Goal: Transaction & Acquisition: Purchase product/service

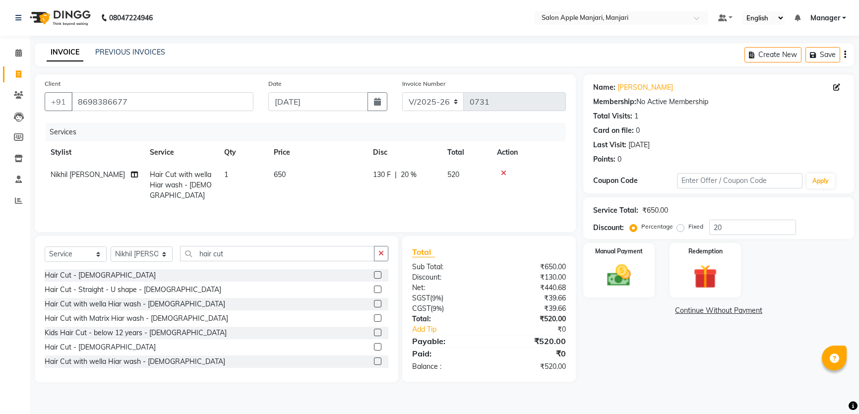
select select "8088"
select select "service"
select select "85931"
click at [228, 179] on span "1" at bounding box center [226, 174] width 4 height 9
select select "85931"
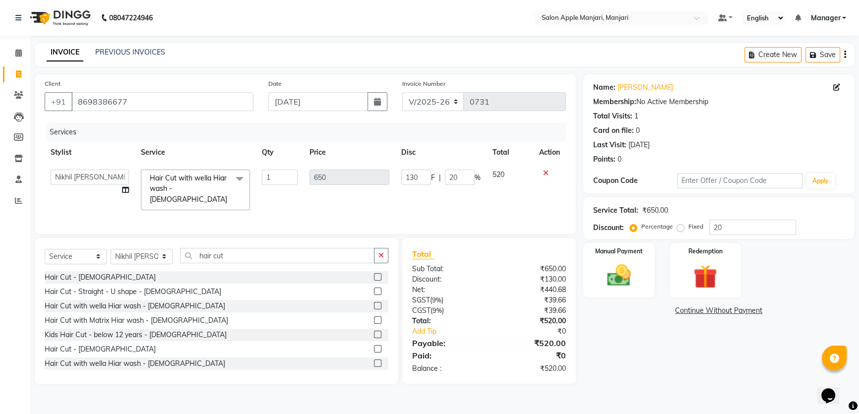
drag, startPoint x: 186, startPoint y: 164, endPoint x: 203, endPoint y: 158, distance: 18.3
click at [188, 161] on div "Services Stylist Service Qty Price Disc Total Action [PERSON_NAME] [PERSON_NAME…" at bounding box center [305, 173] width 521 height 101
click at [224, 141] on div "Services" at bounding box center [310, 132] width 528 height 18
click at [696, 359] on div "Name: Dnyaneswhari Bhure Membership: No Active Membership Total Visits: 1 Card …" at bounding box center [722, 229] width 278 height 310
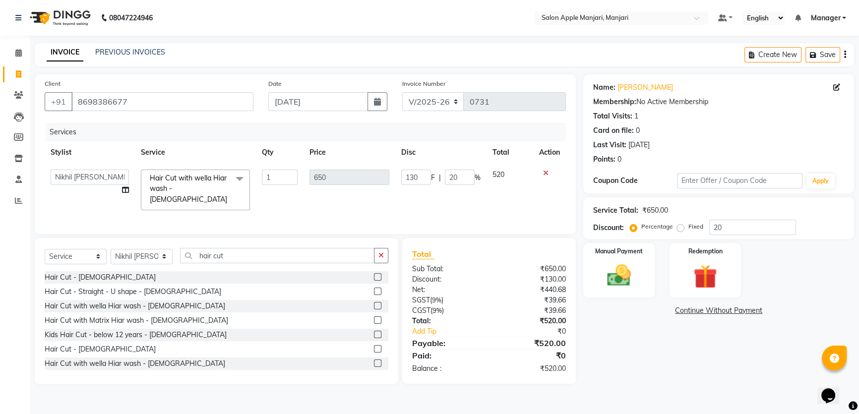
click at [543, 170] on icon at bounding box center [545, 173] width 5 height 7
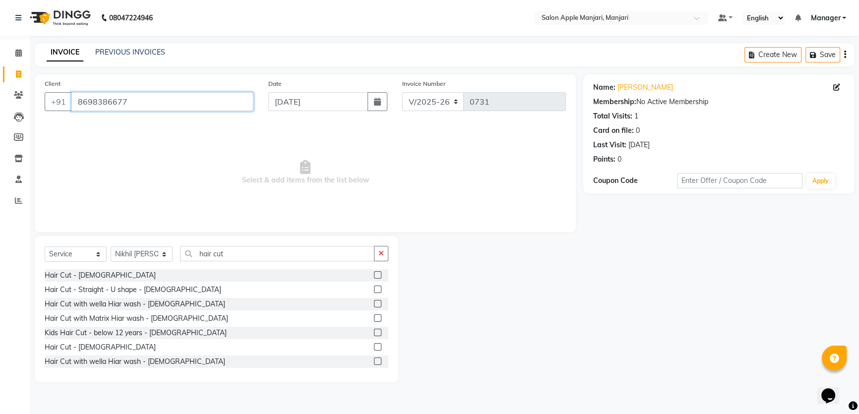
click at [175, 94] on input "8698386677" at bounding box center [162, 101] width 182 height 19
click at [86, 281] on div "Hair Cut - Female" at bounding box center [100, 275] width 111 height 10
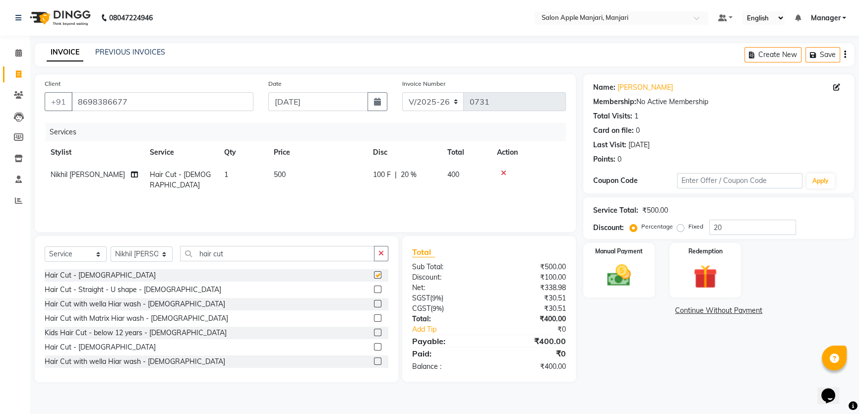
checkbox input "false"
click at [253, 261] on input "hair cut" at bounding box center [277, 253] width 194 height 15
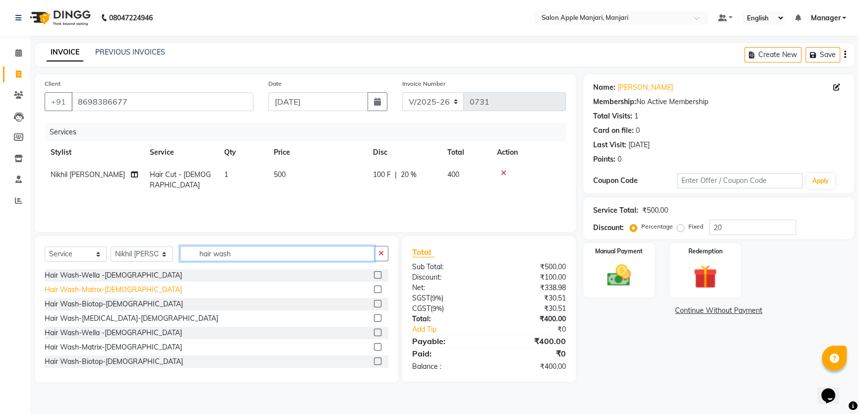
type input "hair wash"
click at [120, 295] on div "Hair Wash-Matrix-Female" at bounding box center [113, 290] width 137 height 10
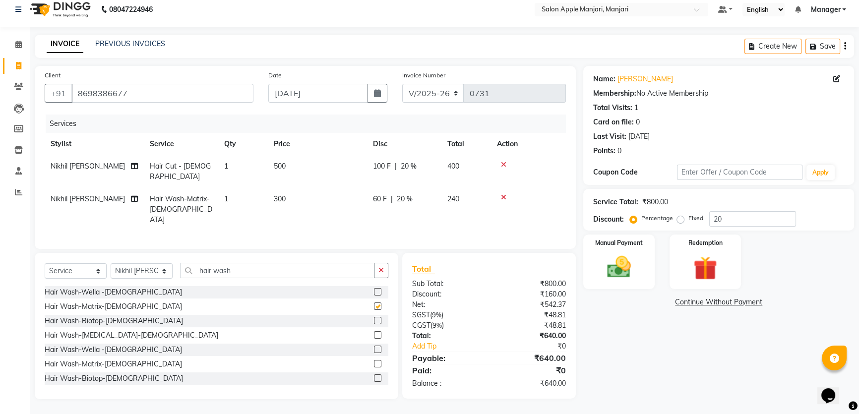
checkbox input "false"
drag, startPoint x: 509, startPoint y: 176, endPoint x: 509, endPoint y: 168, distance: 8.4
click at [509, 188] on td at bounding box center [528, 209] width 75 height 43
click at [506, 194] on icon at bounding box center [503, 197] width 5 height 7
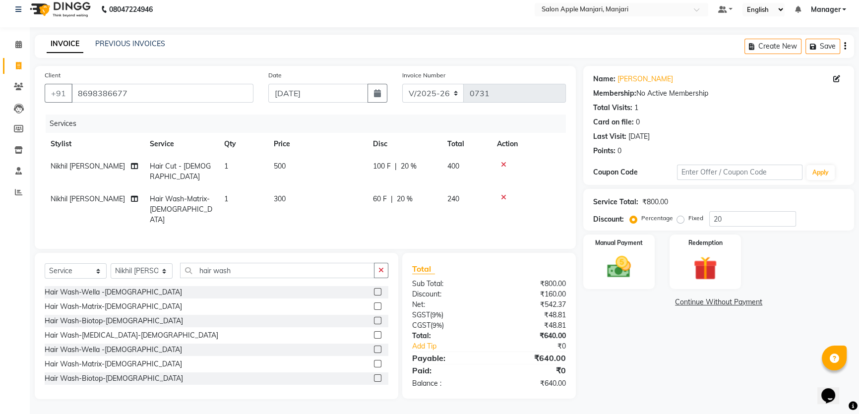
scroll to position [23, 0]
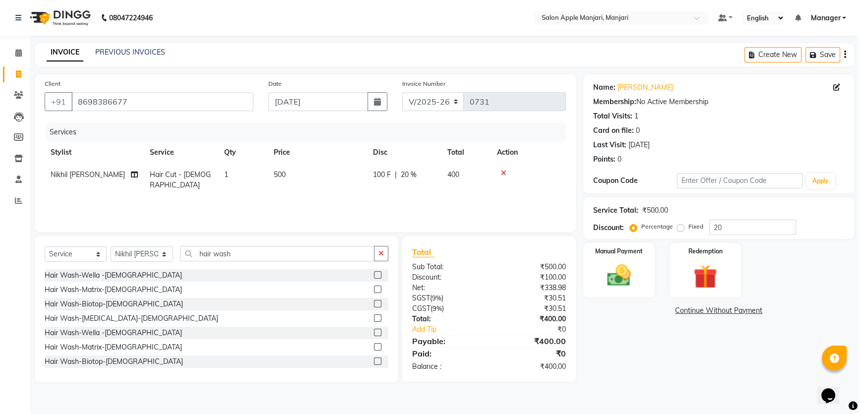
click at [506, 174] on icon at bounding box center [503, 173] width 5 height 7
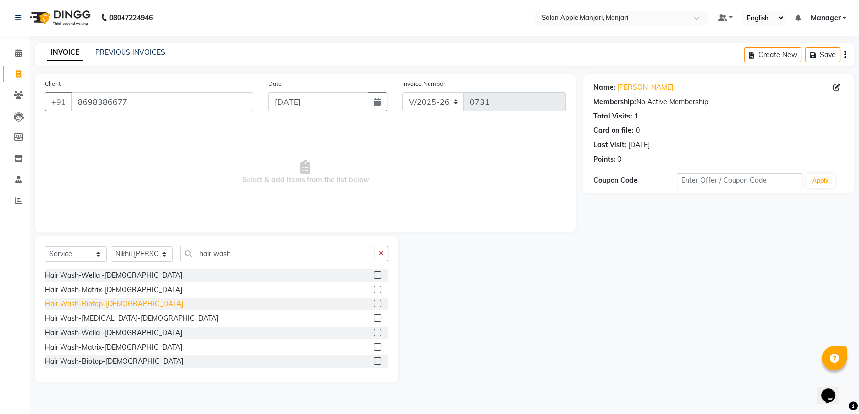
click at [97, 309] on div "Hair Wash-Biotop-[DEMOGRAPHIC_DATA]" at bounding box center [114, 304] width 138 height 10
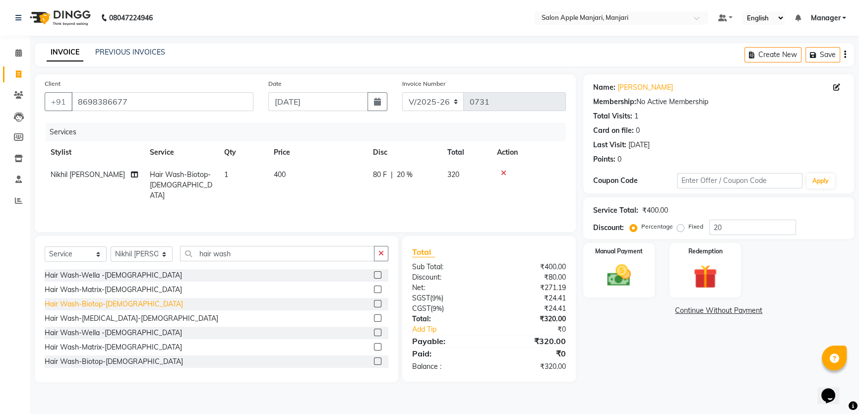
checkbox input "false"
click at [258, 259] on input "hair wash" at bounding box center [277, 253] width 194 height 15
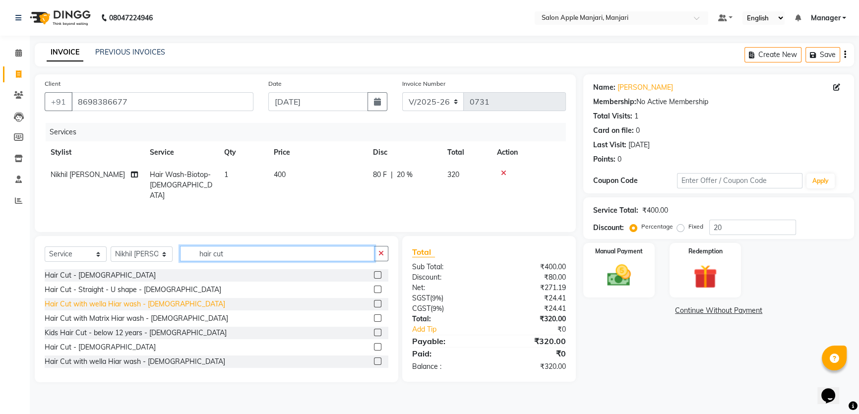
type input "hair cut"
click at [138, 309] on div "Hair Cut with wella Hiar wash - [DEMOGRAPHIC_DATA]" at bounding box center [135, 304] width 180 height 10
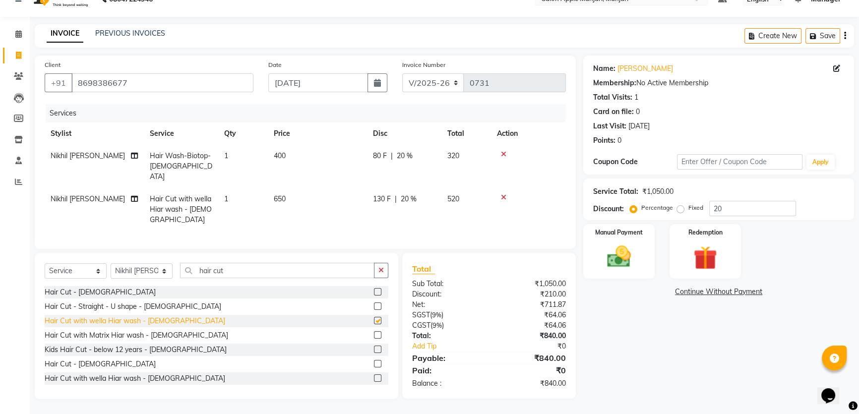
checkbox input "false"
click at [506, 158] on icon at bounding box center [503, 154] width 5 height 7
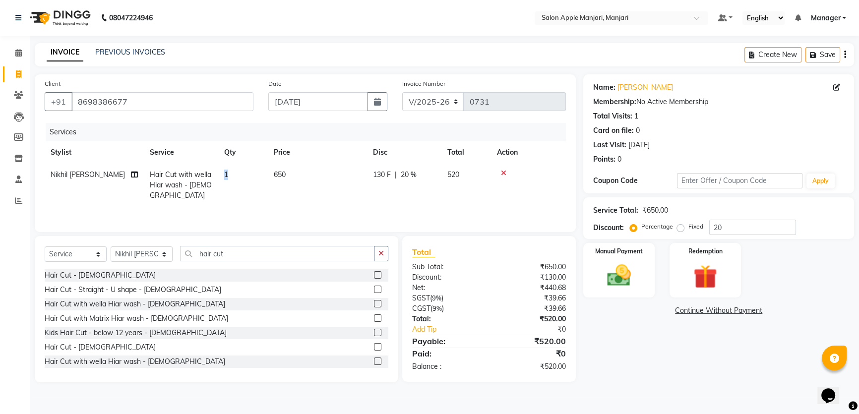
drag, startPoint x: 232, startPoint y: 179, endPoint x: 226, endPoint y: 179, distance: 5.5
click at [226, 179] on td "1" at bounding box center [243, 185] width 50 height 43
select select "85931"
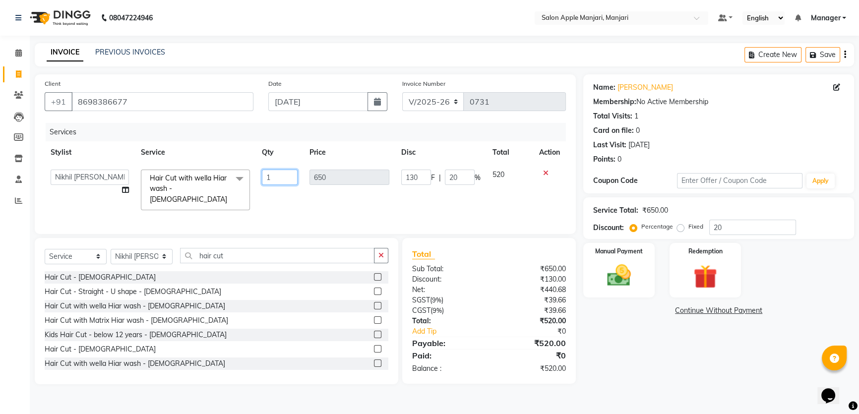
drag, startPoint x: 277, startPoint y: 178, endPoint x: 257, endPoint y: 185, distance: 21.4
click at [257, 185] on td "1" at bounding box center [280, 190] width 48 height 53
type input "2"
click at [659, 356] on div "Name: Dnyaneswhari Bhure Membership: No Active Membership Total Visits: 1 Card …" at bounding box center [722, 229] width 278 height 310
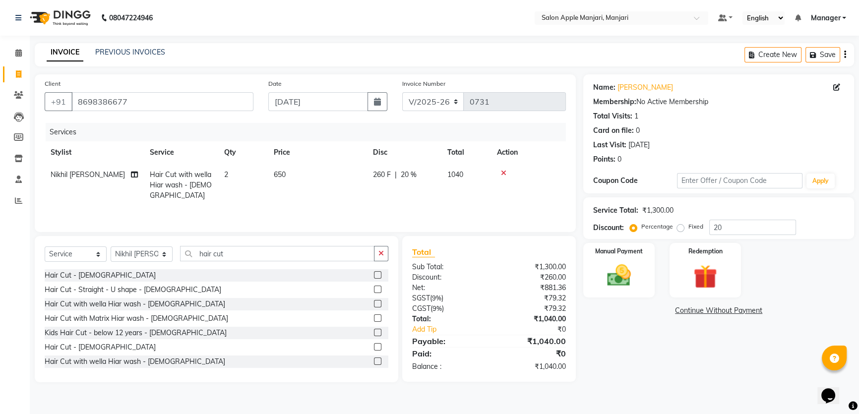
click at [233, 178] on td "2" at bounding box center [243, 185] width 50 height 43
select select "85931"
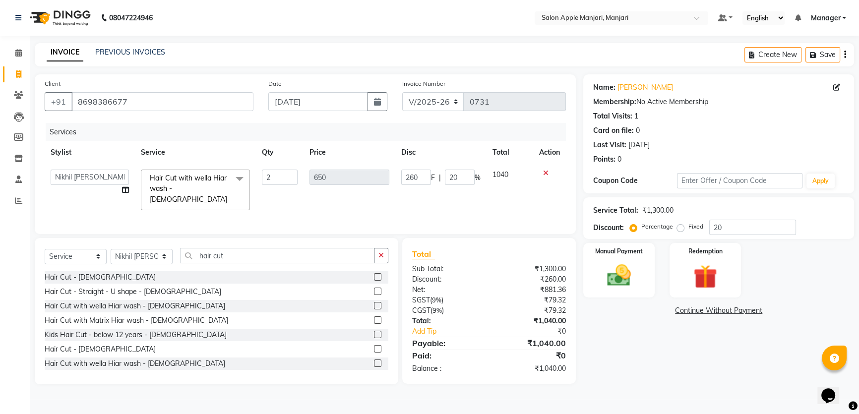
click at [543, 174] on icon at bounding box center [545, 173] width 5 height 7
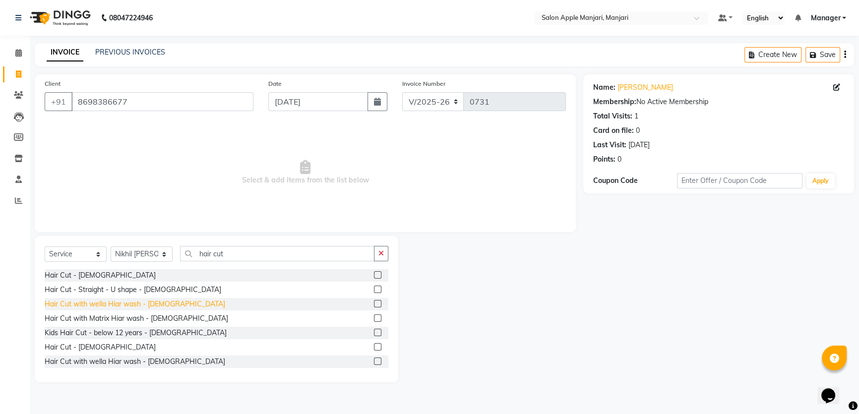
click at [156, 309] on div "Hair Cut with wella Hiar wash - [DEMOGRAPHIC_DATA]" at bounding box center [135, 304] width 180 height 10
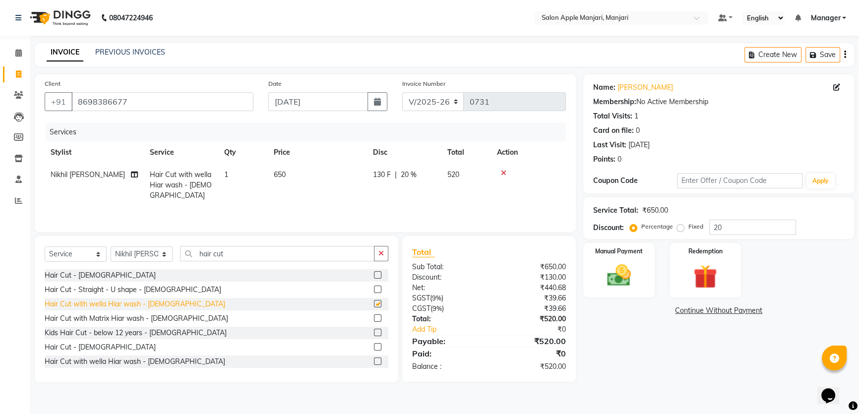
scroll to position [23, 0]
checkbox input "false"
click at [506, 174] on icon at bounding box center [503, 173] width 5 height 7
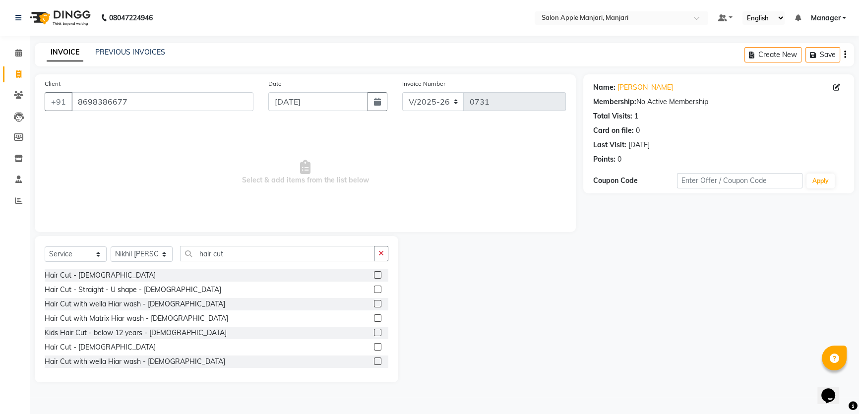
scroll to position [17, 0]
click at [85, 281] on div "Hair Cut - [DEMOGRAPHIC_DATA]" at bounding box center [100, 275] width 111 height 10
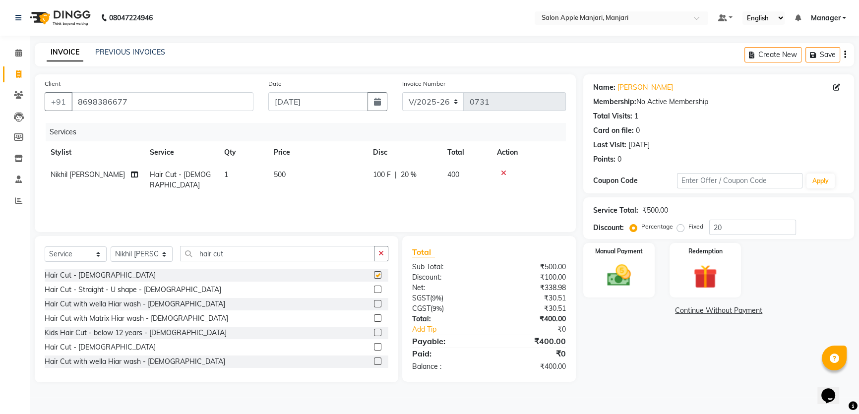
scroll to position [23, 0]
checkbox input "false"
click at [114, 324] on div "Hair Cut with Matrix Hiar wash - [DEMOGRAPHIC_DATA]" at bounding box center [136, 318] width 183 height 10
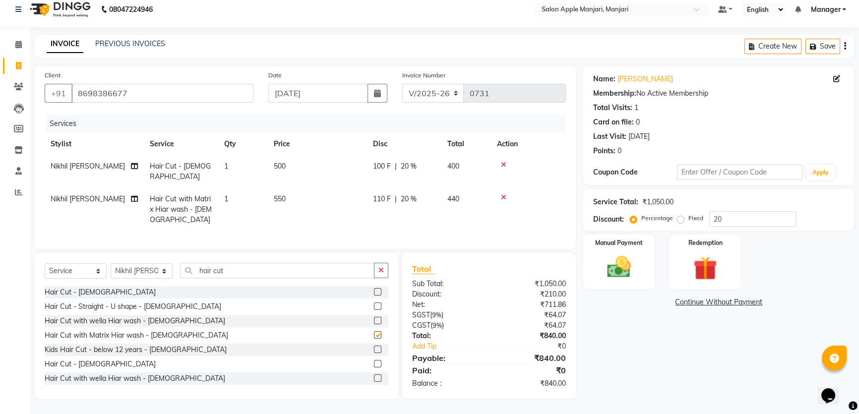
checkbox input "false"
click at [753, 227] on input "20" at bounding box center [752, 218] width 87 height 15
drag, startPoint x: 510, startPoint y: 169, endPoint x: 507, endPoint y: 162, distance: 7.6
click at [506, 194] on icon at bounding box center [503, 197] width 5 height 7
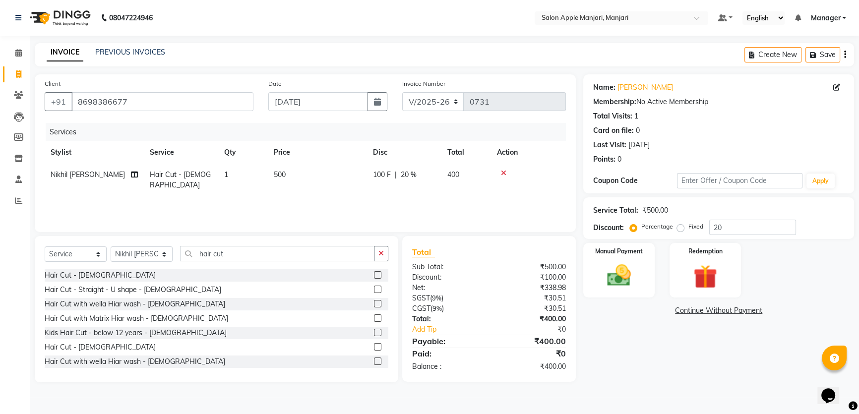
scroll to position [23, 0]
click at [506, 177] on icon at bounding box center [503, 173] width 5 height 7
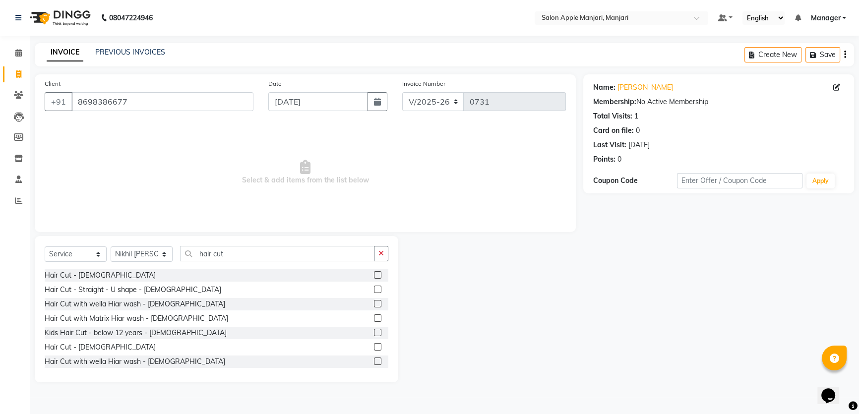
scroll to position [17, 0]
click at [278, 261] on input "hair cut" at bounding box center [277, 253] width 194 height 15
click at [84, 281] on div "Hair Cut - [DEMOGRAPHIC_DATA]" at bounding box center [100, 275] width 111 height 10
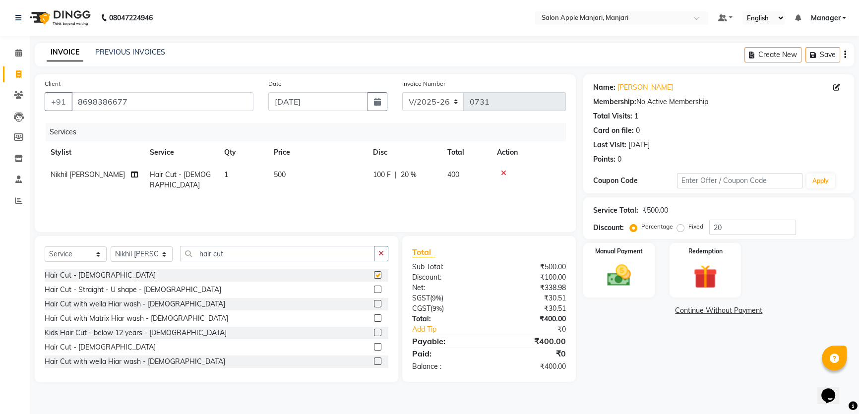
checkbox input "false"
drag, startPoint x: 266, startPoint y: 263, endPoint x: 179, endPoint y: 272, distance: 88.2
click at [179, 266] on div "Select Service Product Membership Package Voucher Prepaid Gift Card Select Styl…" at bounding box center [217, 257] width 344 height 23
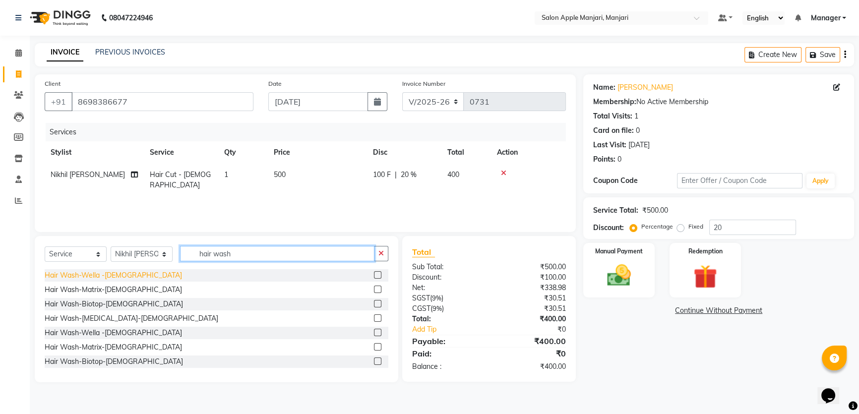
type input "hair wash"
click at [111, 281] on div "Hair Wash-Wella -[DEMOGRAPHIC_DATA]" at bounding box center [113, 275] width 137 height 10
checkbox input "false"
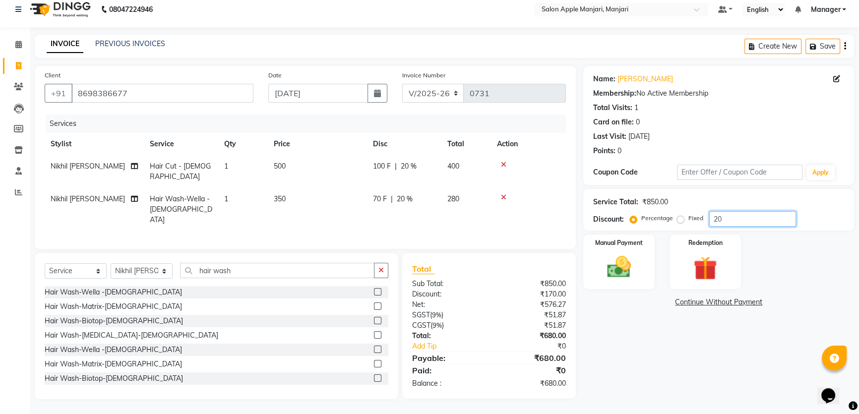
drag, startPoint x: 749, startPoint y: 234, endPoint x: 704, endPoint y: 241, distance: 45.2
click at [704, 227] on div "Percentage Fixed 20" at bounding box center [714, 218] width 164 height 15
click at [643, 249] on div "Manual Payment" at bounding box center [619, 262] width 74 height 57
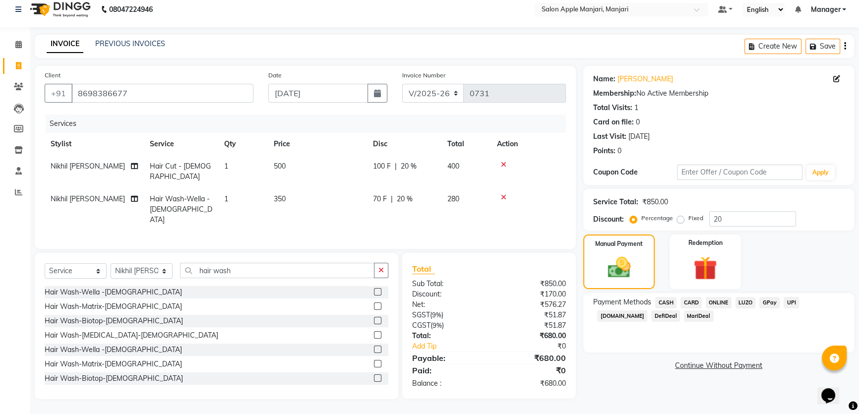
click at [673, 297] on span "CASH" at bounding box center [665, 302] width 21 height 11
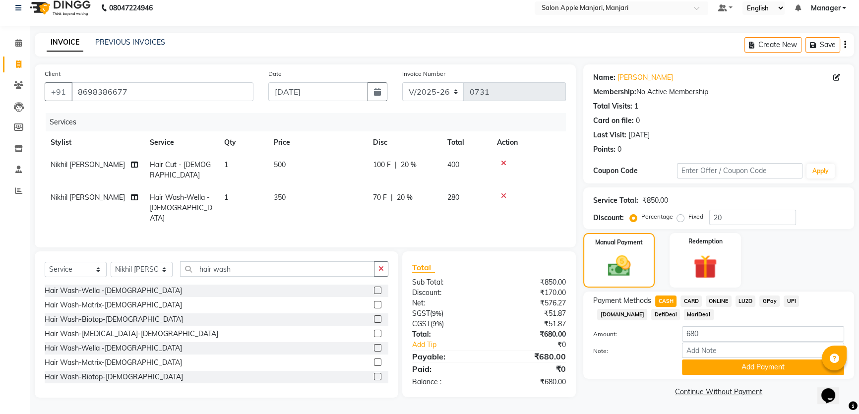
scroll to position [60, 0]
click at [716, 359] on button "Add Payment" at bounding box center [763, 366] width 162 height 15
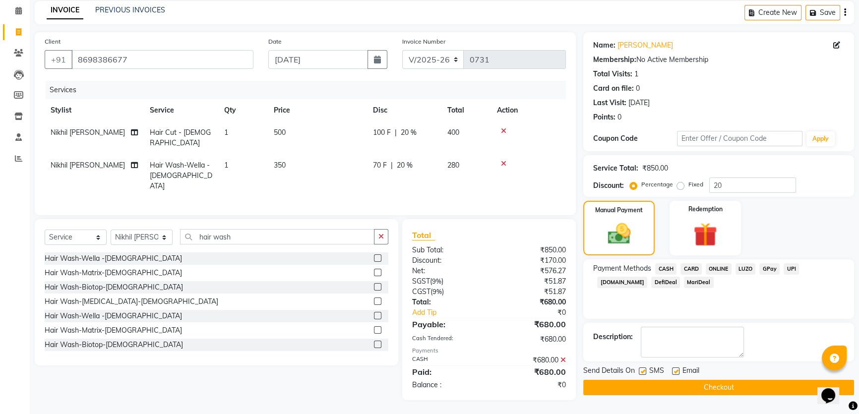
scroll to position [94, 0]
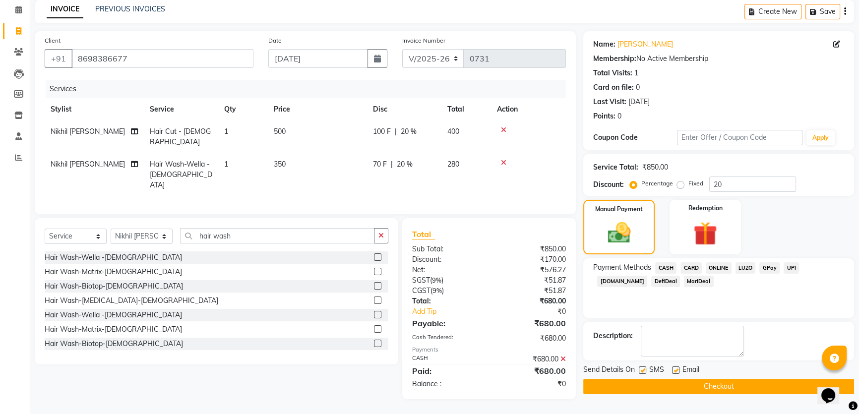
click at [685, 384] on button "Checkout" at bounding box center [718, 386] width 271 height 15
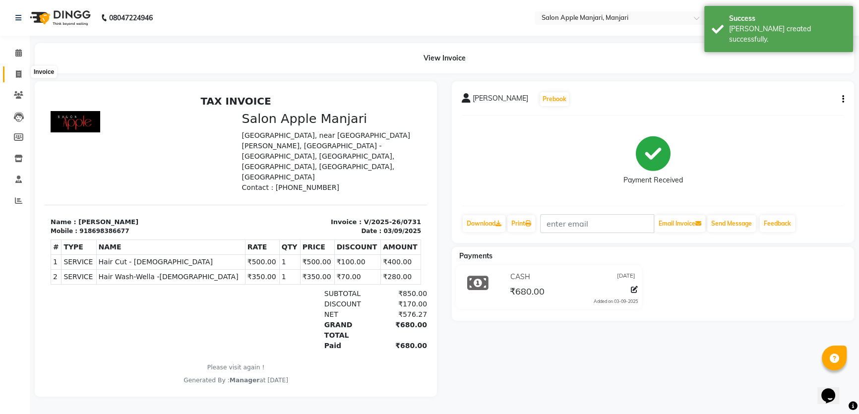
click at [12, 74] on span at bounding box center [18, 74] width 17 height 11
select select "service"
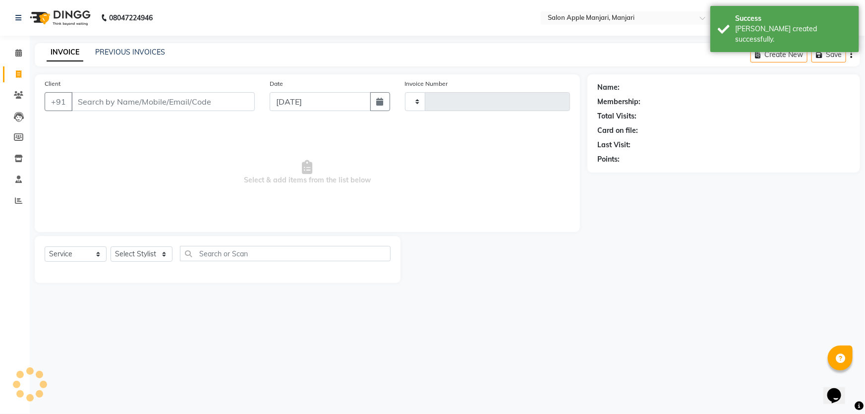
type input "0732"
select select "8088"
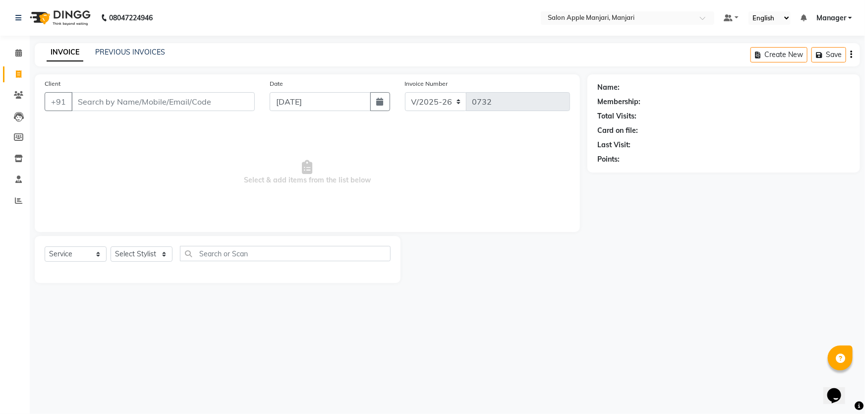
click at [130, 111] on input "Client" at bounding box center [162, 101] width 183 height 19
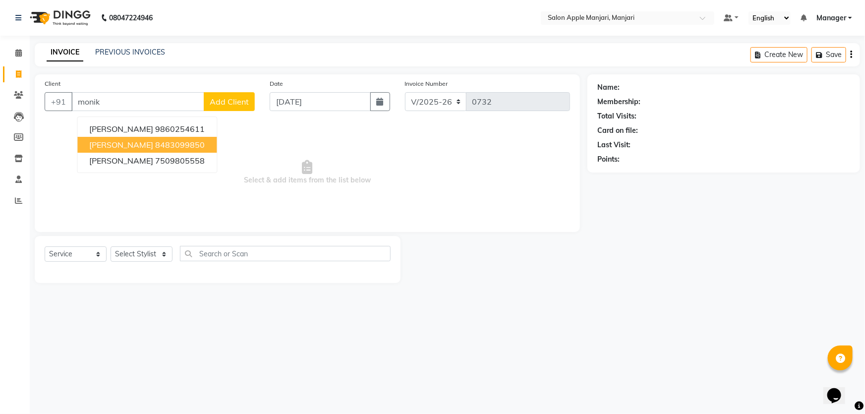
click at [199, 150] on ngb-highlight "8483099850" at bounding box center [180, 145] width 50 height 10
type input "8483099850"
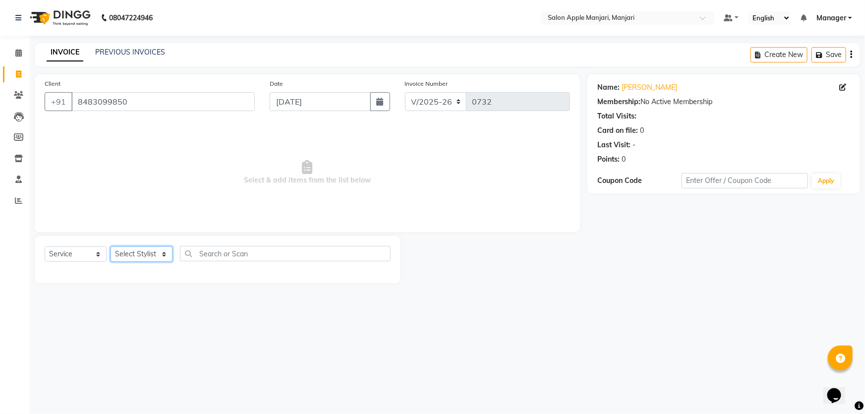
click at [173, 262] on select "Select Stylist [PERSON_NAME] [PERSON_NAME] [PERSON_NAME] Manager [PERSON_NAME] …" at bounding box center [142, 253] width 62 height 15
select select "85931"
click at [114, 262] on select "Select Stylist [PERSON_NAME] [PERSON_NAME] [PERSON_NAME] Manager [PERSON_NAME] …" at bounding box center [142, 253] width 62 height 15
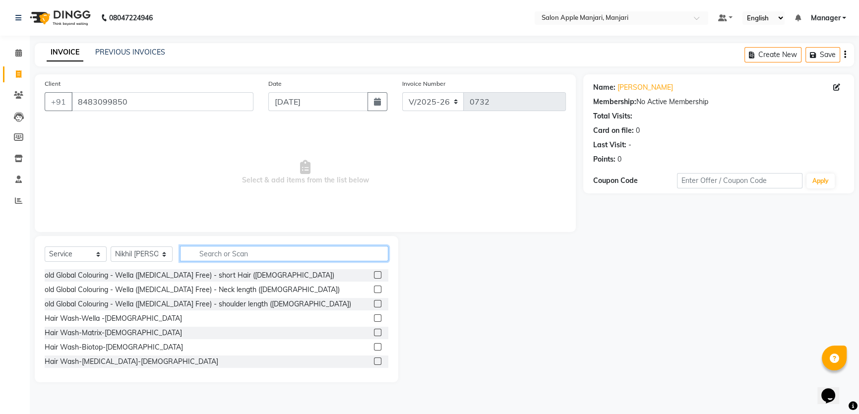
click at [274, 261] on input "text" at bounding box center [284, 253] width 208 height 15
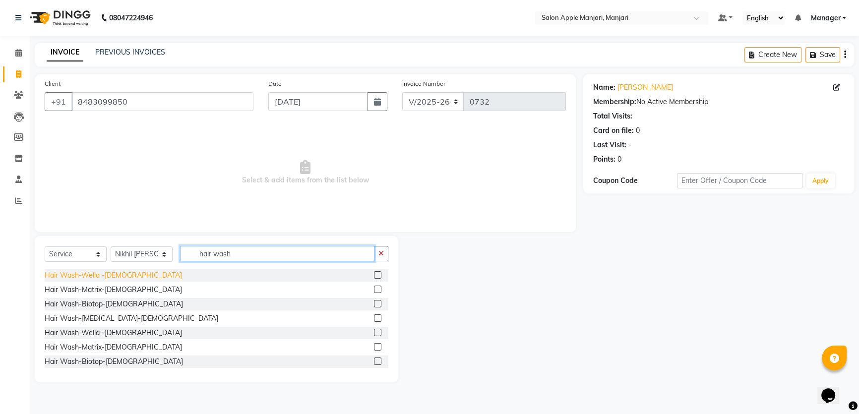
type input "hair wash"
click at [89, 281] on div "Hair Wash-Wella -[DEMOGRAPHIC_DATA]" at bounding box center [113, 275] width 137 height 10
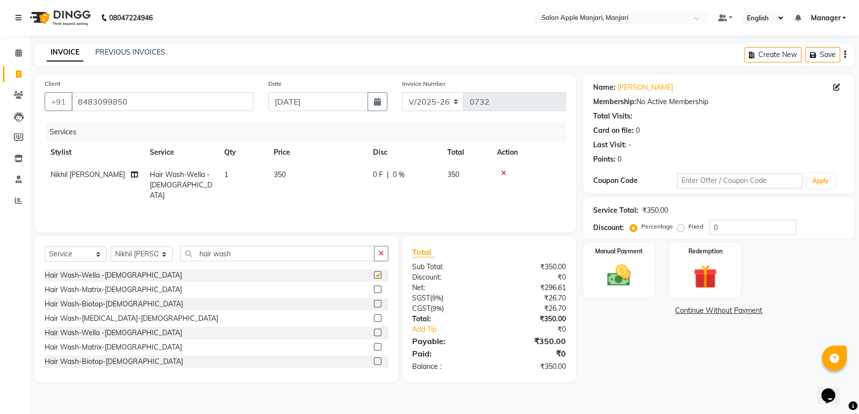
checkbox input "false"
drag, startPoint x: 270, startPoint y: 283, endPoint x: 259, endPoint y: 281, distance: 11.6
click at [269, 261] on input "hair wash" at bounding box center [277, 253] width 194 height 15
click at [258, 261] on input "hair wash" at bounding box center [277, 253] width 194 height 15
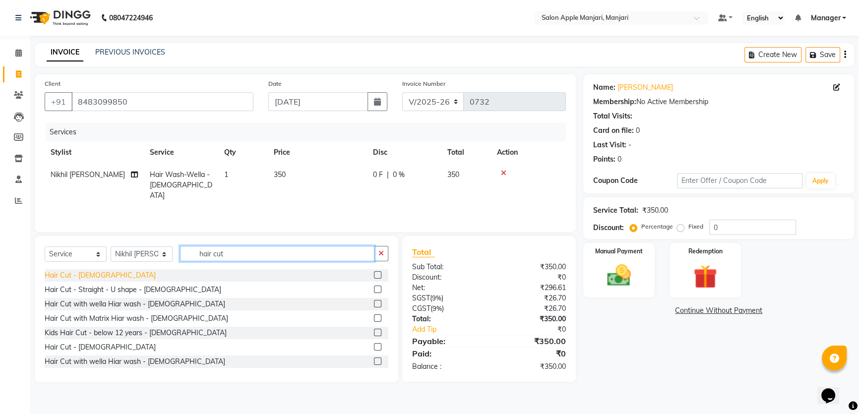
type input "hair cut"
click at [103, 281] on div "Hair Cut - [DEMOGRAPHIC_DATA]" at bounding box center [100, 275] width 111 height 10
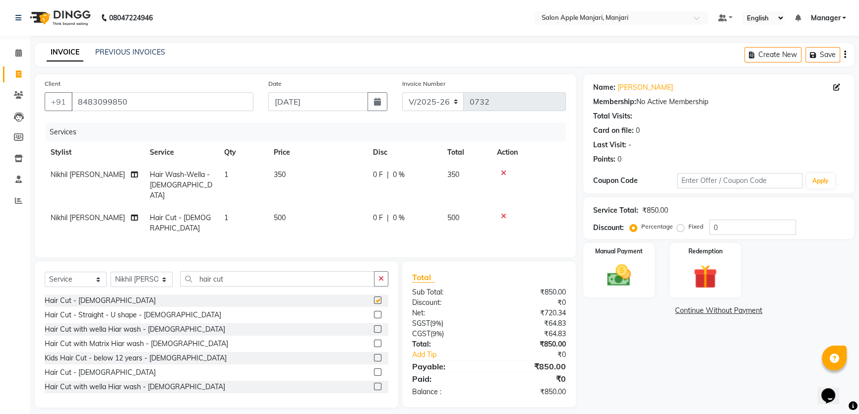
checkbox input "false"
drag, startPoint x: 737, startPoint y: 252, endPoint x: 704, endPoint y: 264, distance: 35.1
click at [704, 235] on div "Percentage Fixed 0" at bounding box center [714, 227] width 164 height 15
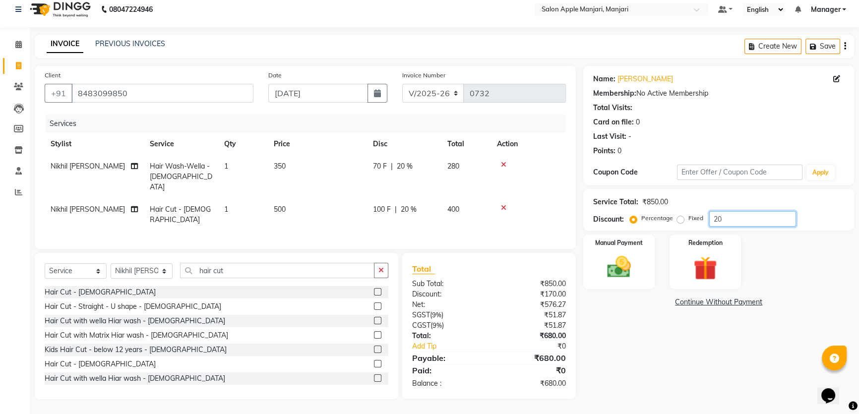
scroll to position [58, 0]
type input "20"
click at [619, 253] on img at bounding box center [619, 267] width 40 height 28
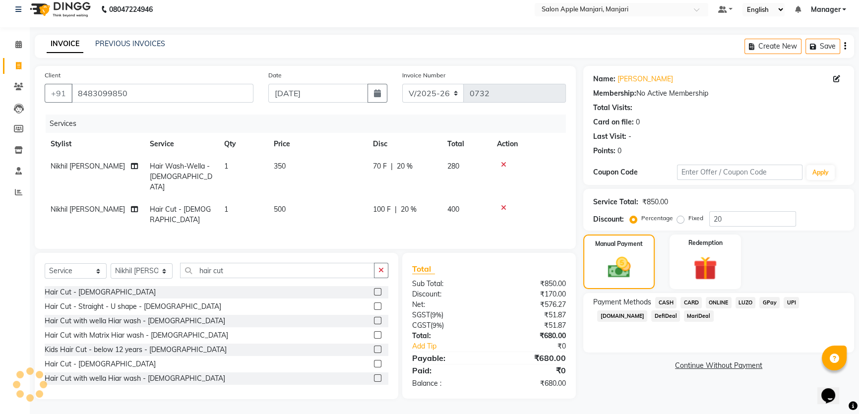
click at [675, 297] on span "CASH" at bounding box center [665, 302] width 21 height 11
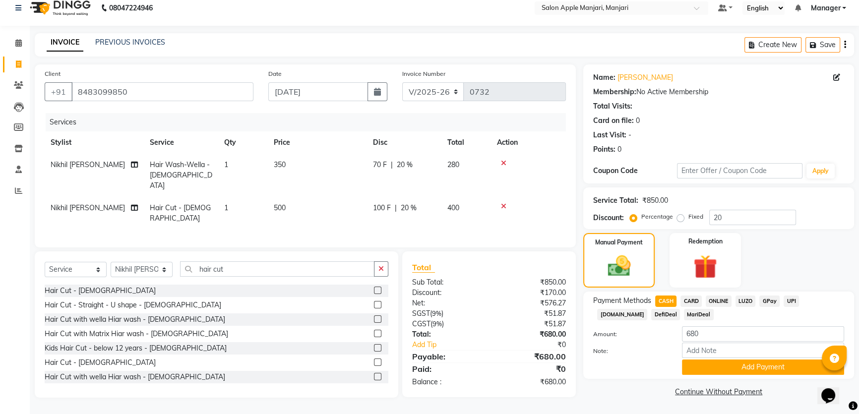
scroll to position [60, 0]
click at [739, 364] on button "Add Payment" at bounding box center [763, 366] width 162 height 15
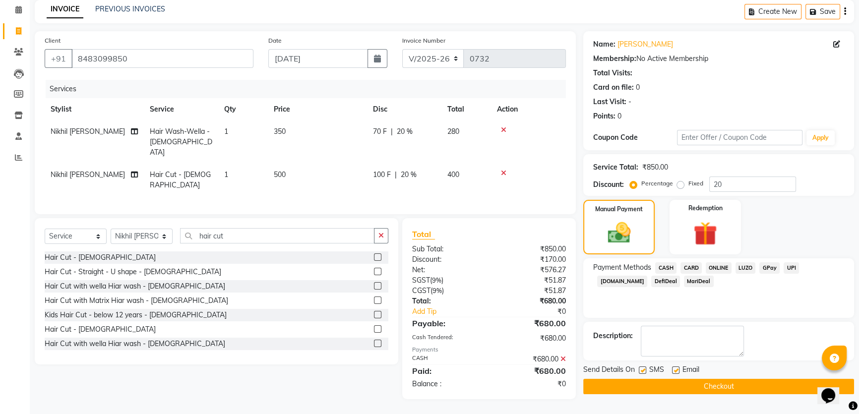
scroll to position [94, 0]
click at [732, 384] on button "Checkout" at bounding box center [718, 386] width 271 height 15
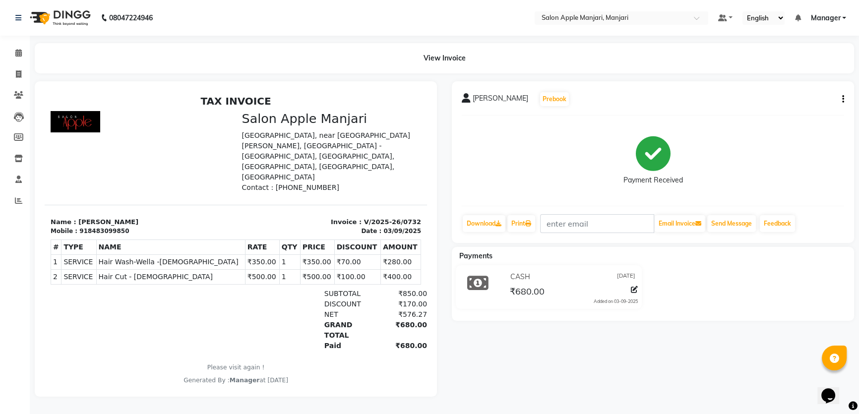
click at [813, 295] on div "CASH 03-09-2025 ₹680.00 Added on 03-09-2025" at bounding box center [652, 289] width 417 height 48
click at [16, 78] on span at bounding box center [18, 74] width 17 height 11
select select "service"
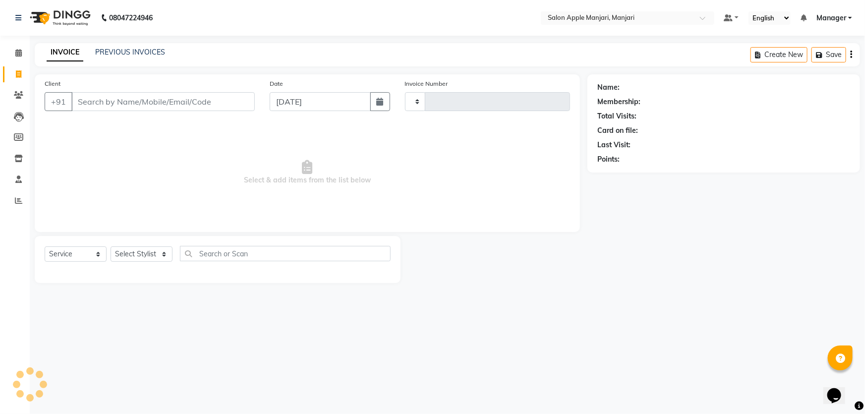
type input "0733"
select select "8088"
click at [118, 56] on link "PREVIOUS INVOICES" at bounding box center [130, 52] width 70 height 9
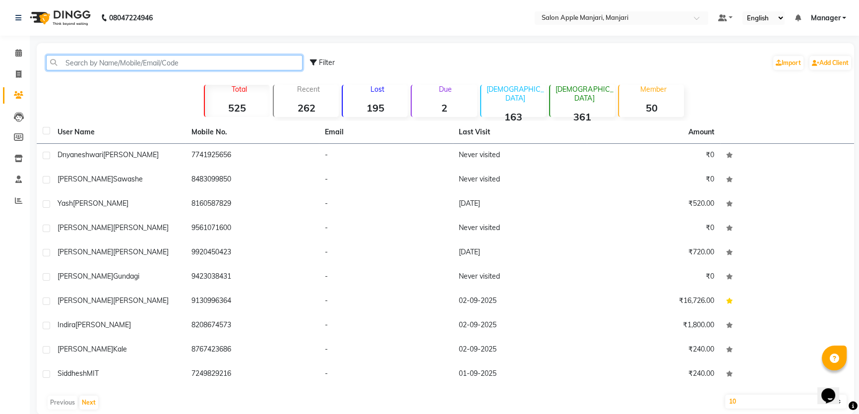
click at [114, 60] on input "text" at bounding box center [174, 62] width 256 height 15
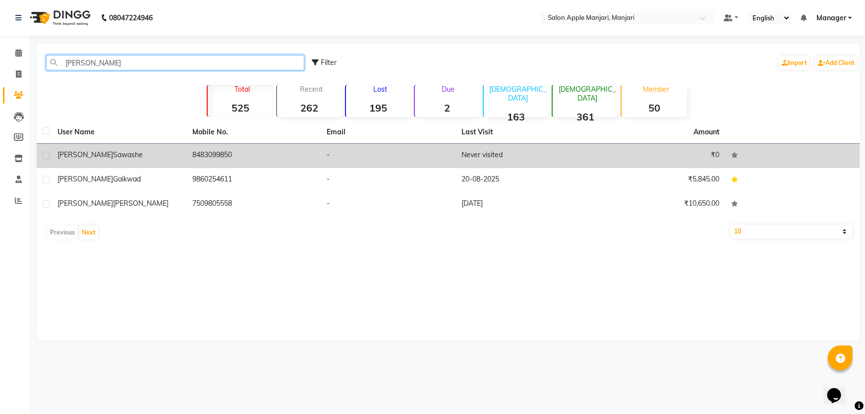
type input "monika"
drag, startPoint x: 217, startPoint y: 169, endPoint x: 244, endPoint y: 167, distance: 26.8
click at [216, 168] on td "8483099850" at bounding box center [253, 156] width 135 height 24
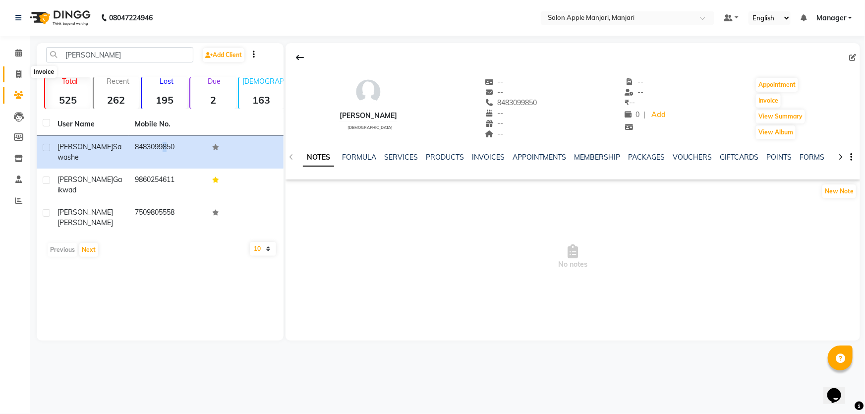
click at [17, 69] on span at bounding box center [18, 74] width 17 height 11
select select "service"
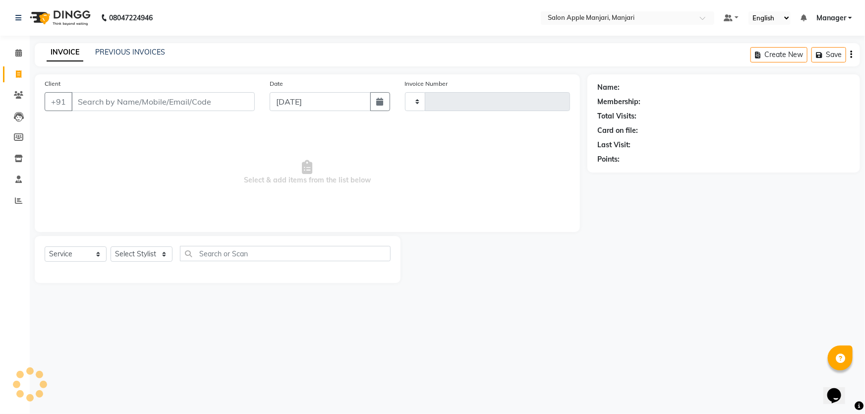
type input "0731"
select select "8088"
click at [139, 111] on input "Client" at bounding box center [162, 101] width 183 height 19
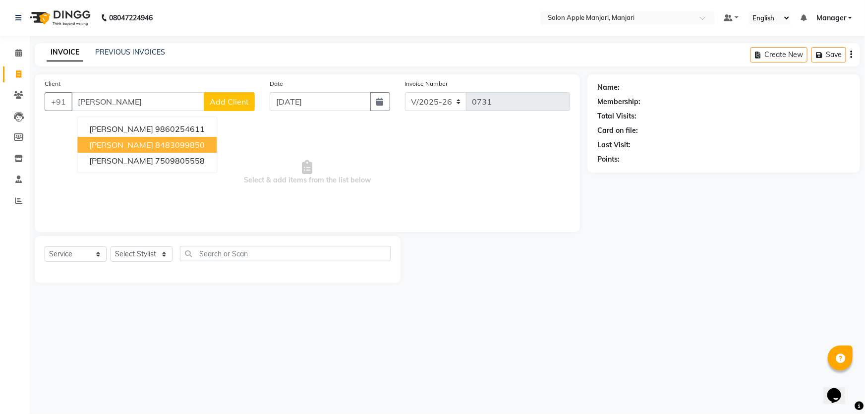
click at [139, 150] on span "[PERSON_NAME]" at bounding box center [121, 145] width 64 height 10
type input "8483099850"
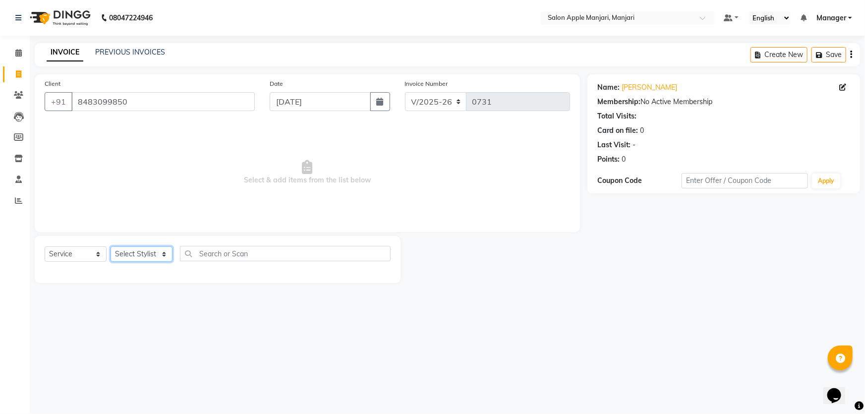
click at [173, 262] on select "Select Stylist [PERSON_NAME] [PERSON_NAME] [PERSON_NAME] Manager [PERSON_NAME] …" at bounding box center [142, 253] width 62 height 15
select select "85931"
click at [114, 262] on select "Select Stylist [PERSON_NAME] [PERSON_NAME] [PERSON_NAME] Manager [PERSON_NAME] …" at bounding box center [142, 253] width 62 height 15
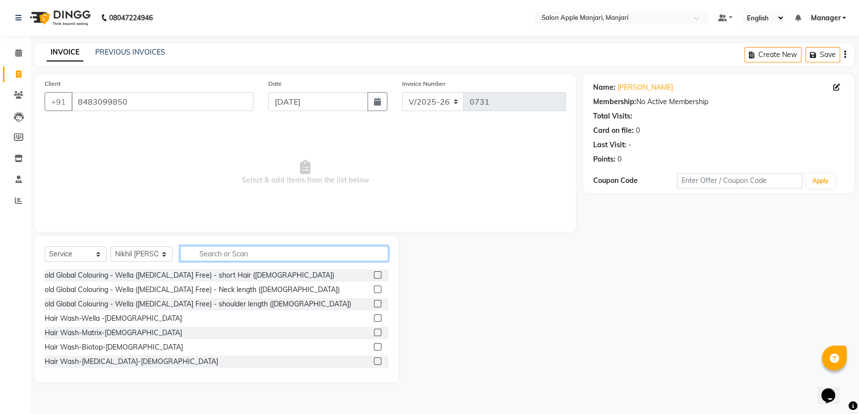
click at [312, 261] on input "text" at bounding box center [284, 253] width 208 height 15
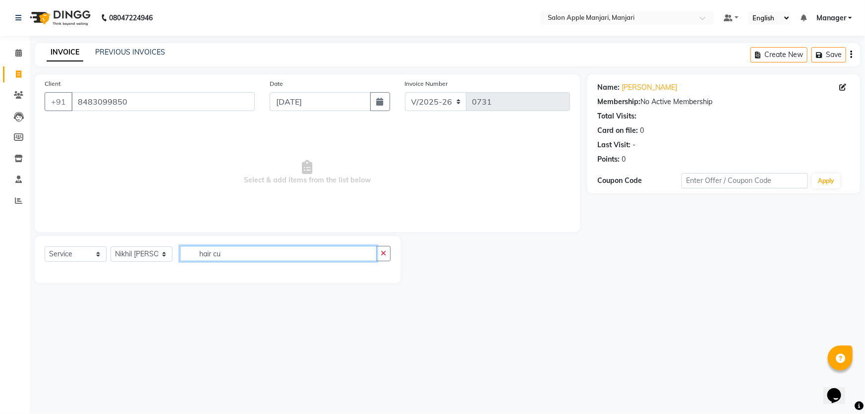
click at [272, 261] on input "hair cu" at bounding box center [278, 253] width 197 height 15
click at [260, 261] on input "hair cu" at bounding box center [278, 253] width 197 height 15
type input "hair cut"
click at [17, 95] on icon at bounding box center [18, 94] width 9 height 7
click at [138, 55] on link "PREVIOUS INVOICES" at bounding box center [130, 52] width 70 height 9
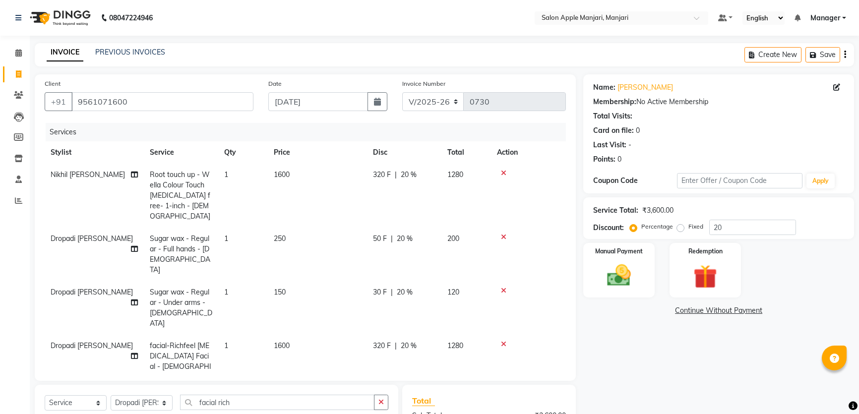
select select "8088"
select select "service"
select select "75339"
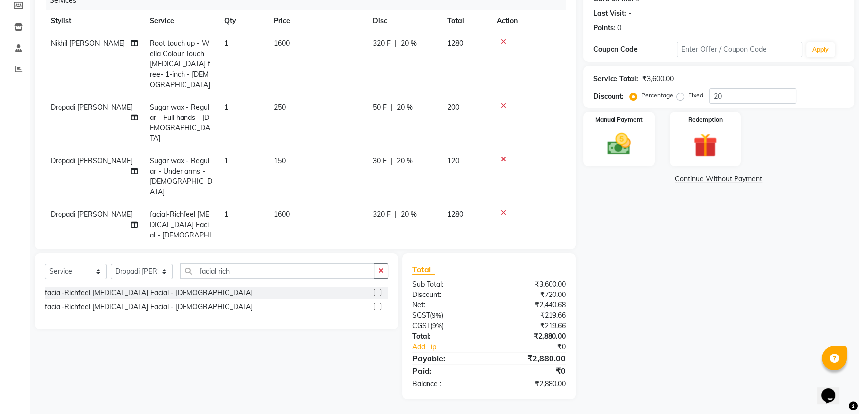
scroll to position [172, 0]
drag, startPoint x: 275, startPoint y: 261, endPoint x: 174, endPoint y: 257, distance: 101.7
click at [177, 263] on div "Select Service Product Membership Package Voucher Prepaid Gift Card Select Styl…" at bounding box center [217, 274] width 344 height 23
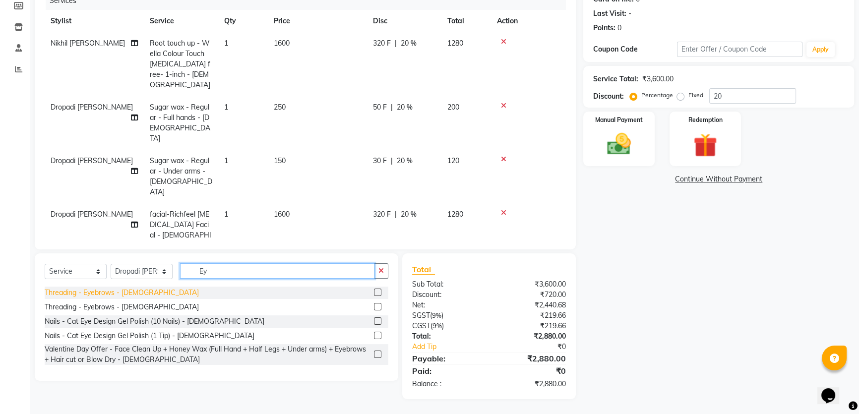
type input "Ey"
click at [138, 288] on div "Threading - Eyebrows - [DEMOGRAPHIC_DATA]" at bounding box center [122, 293] width 154 height 10
checkbox input "false"
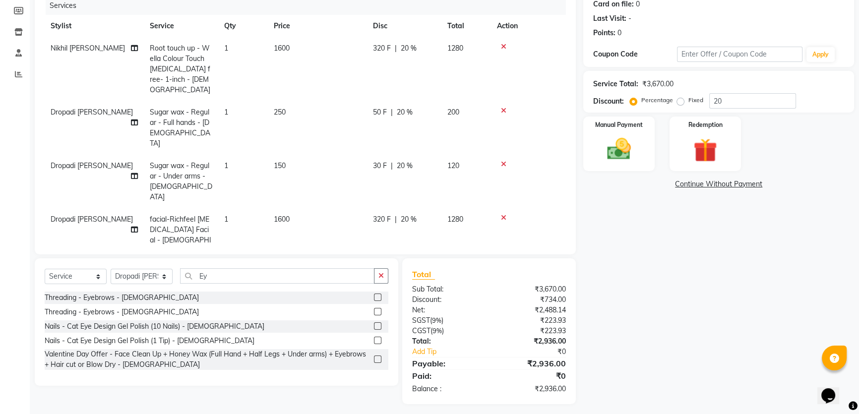
scroll to position [45, 0]
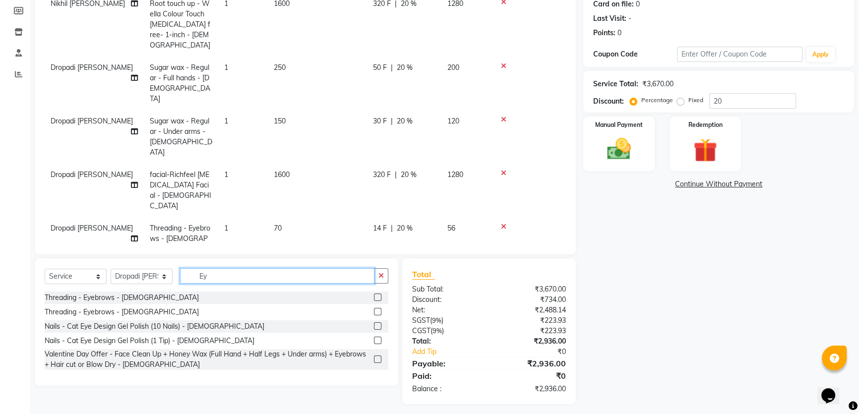
click at [278, 284] on input "Ey" at bounding box center [277, 275] width 194 height 15
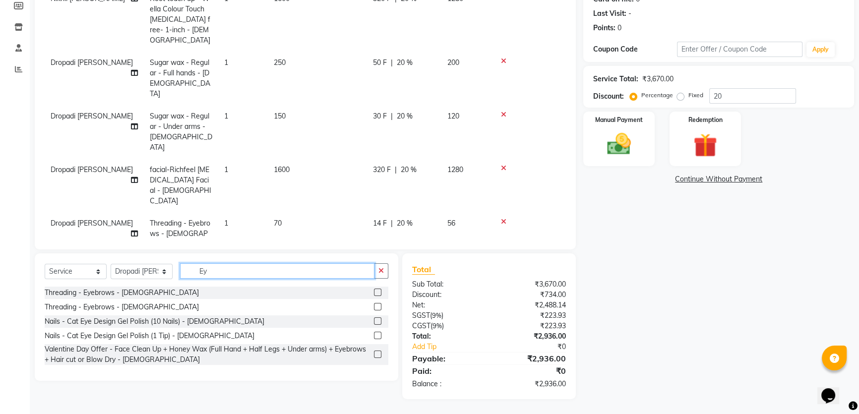
scroll to position [172, 0]
drag, startPoint x: 643, startPoint y: 145, endPoint x: 604, endPoint y: 132, distance: 40.9
click at [645, 143] on div "Manual Payment" at bounding box center [619, 139] width 74 height 57
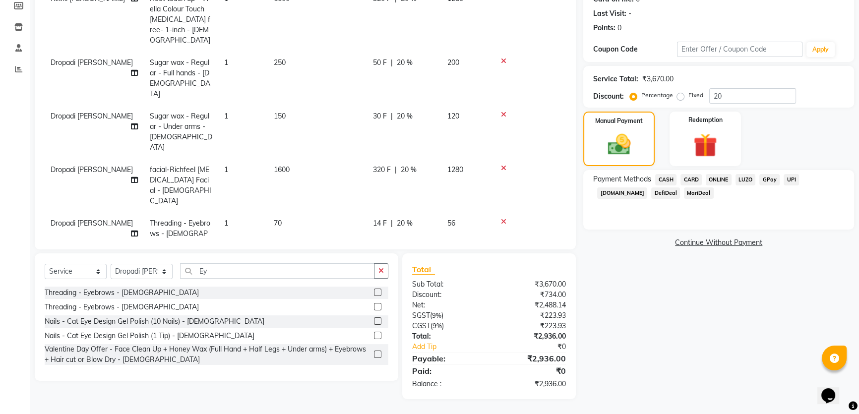
drag, startPoint x: 666, startPoint y: 173, endPoint x: 674, endPoint y: 173, distance: 7.9
click at [667, 174] on span "CASH" at bounding box center [665, 179] width 21 height 11
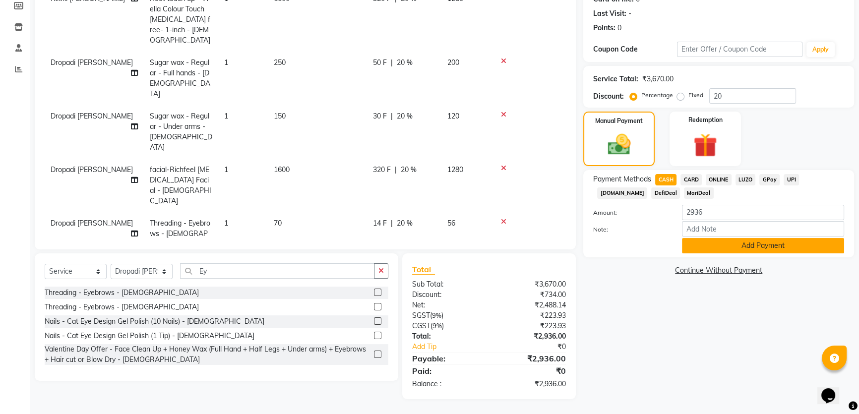
click at [781, 253] on button "Add Payment" at bounding box center [763, 245] width 162 height 15
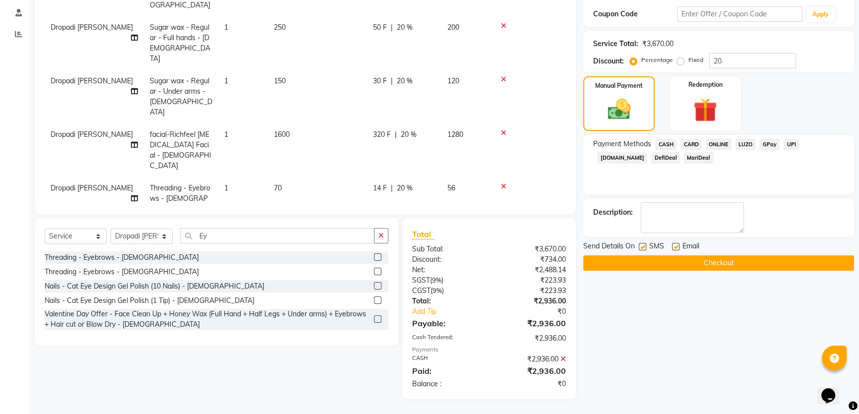
scroll to position [208, 0]
click at [736, 270] on button "Checkout" at bounding box center [718, 262] width 271 height 15
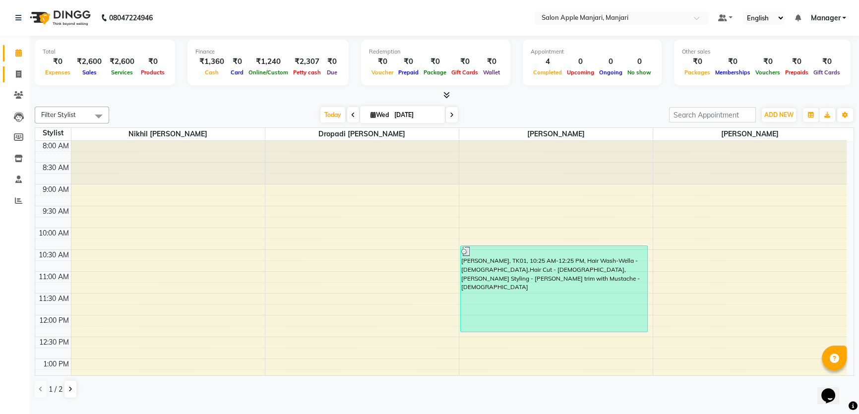
click at [23, 68] on link "Invoice" at bounding box center [15, 74] width 24 height 16
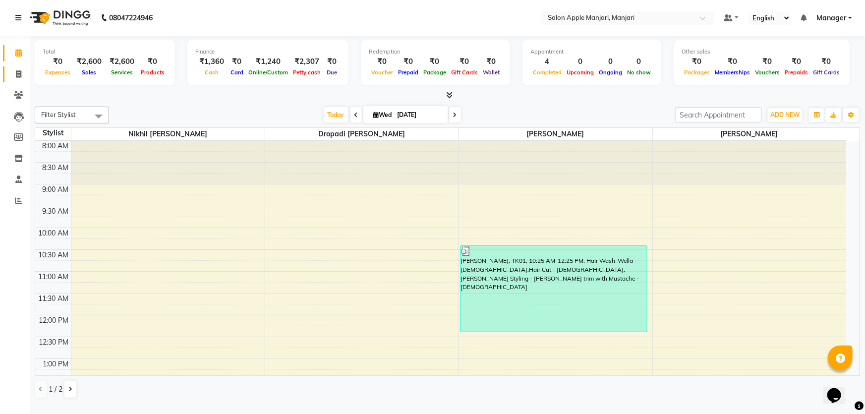
select select "service"
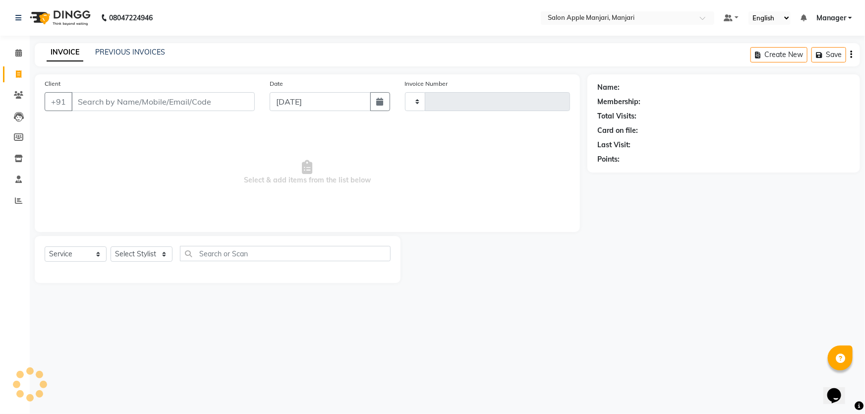
type input "0733"
select select "8088"
click at [122, 51] on link "PREVIOUS INVOICES" at bounding box center [130, 52] width 70 height 9
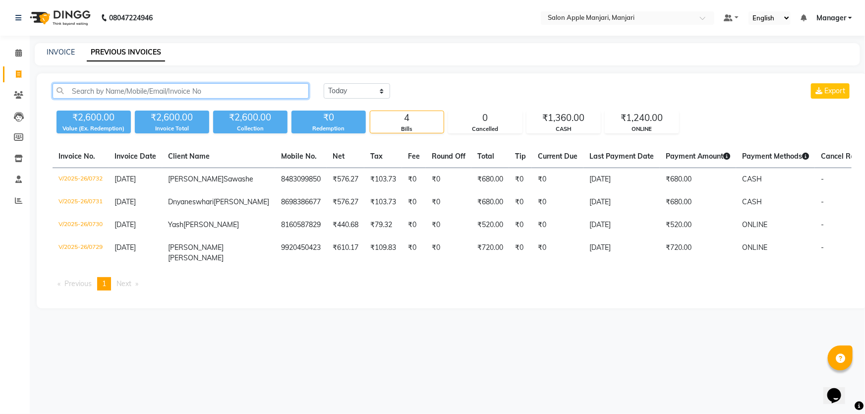
click at [166, 99] on input "text" at bounding box center [181, 90] width 256 height 15
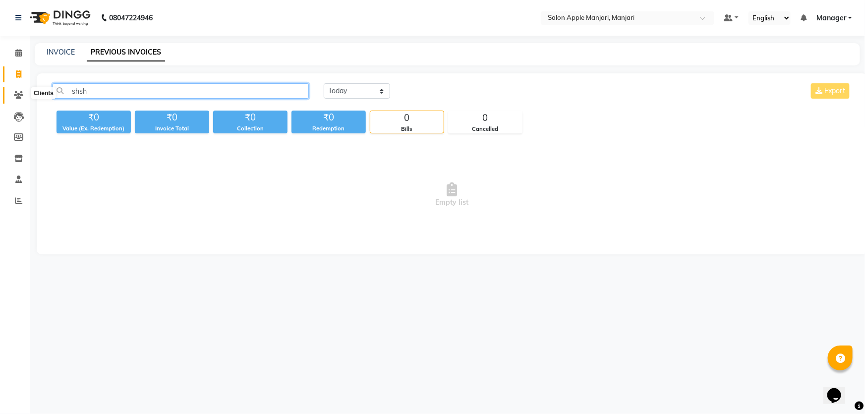
type input "shsh"
click at [14, 93] on icon at bounding box center [18, 94] width 9 height 7
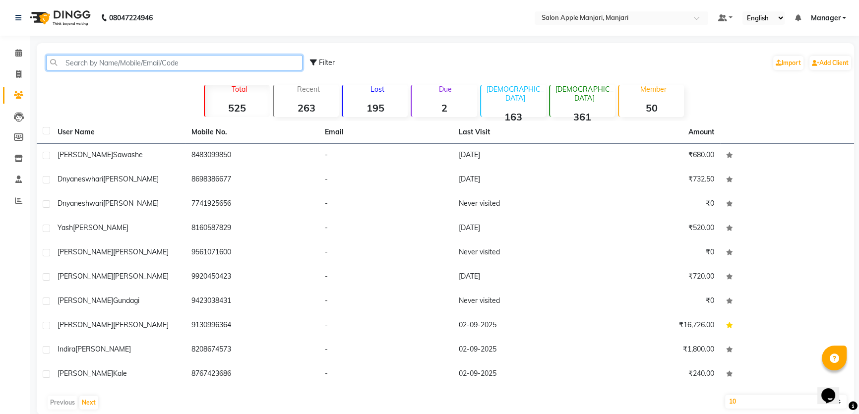
click at [144, 70] on input "text" at bounding box center [174, 62] width 256 height 15
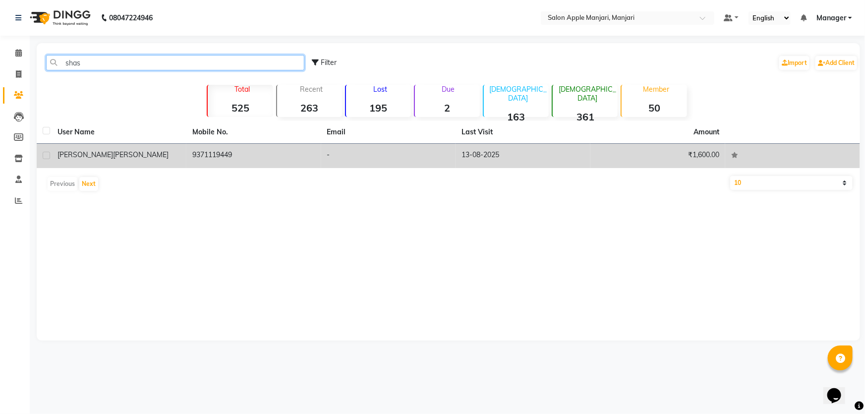
type input "shas"
click at [246, 168] on td "9371119449" at bounding box center [253, 156] width 135 height 24
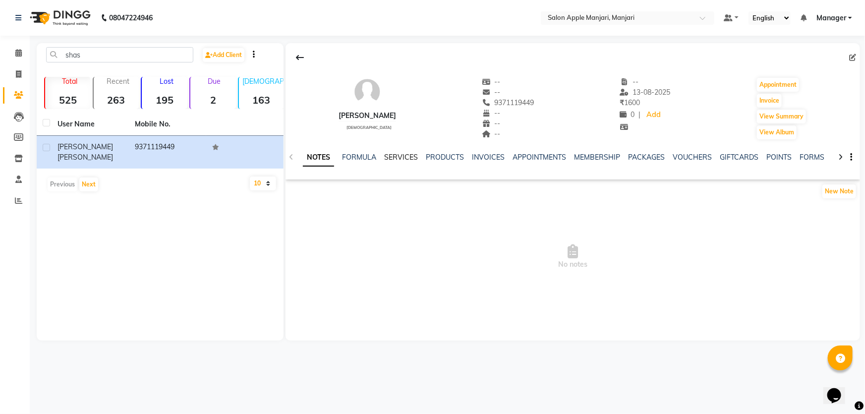
click at [416, 162] on link "SERVICES" at bounding box center [401, 157] width 34 height 9
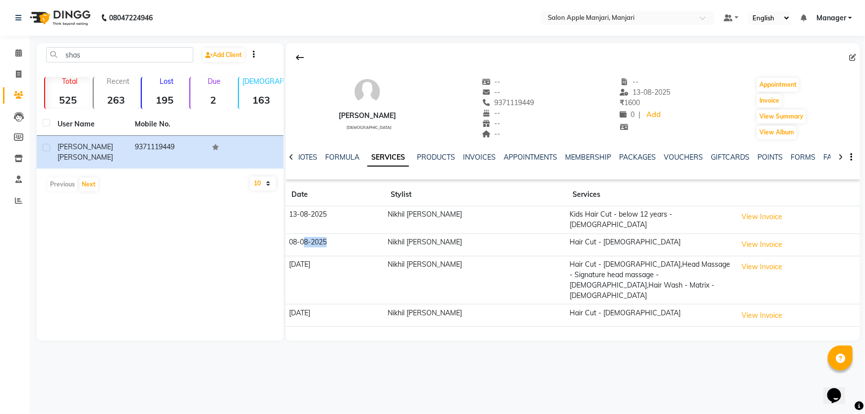
click at [343, 256] on td "08-08-2025" at bounding box center [335, 245] width 99 height 22
drag, startPoint x: 296, startPoint y: 331, endPoint x: 327, endPoint y: 331, distance: 31.2
click at [327, 327] on td "13-07-2025" at bounding box center [335, 315] width 99 height 22
click at [358, 327] on td "13-07-2025" at bounding box center [335, 315] width 99 height 22
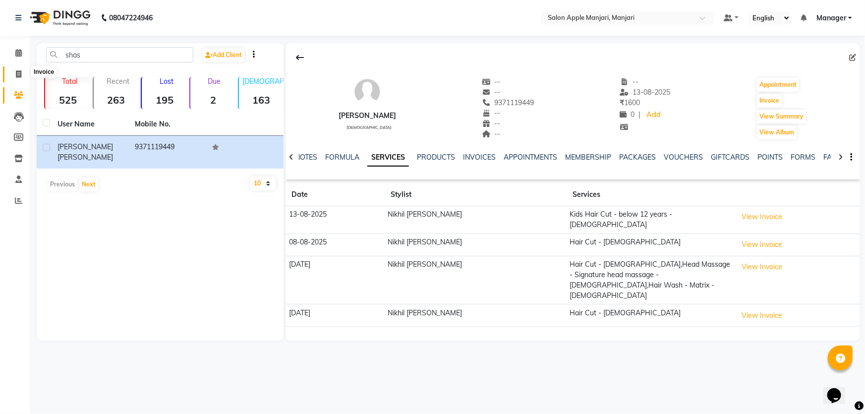
click at [13, 71] on span at bounding box center [18, 74] width 17 height 11
select select "service"
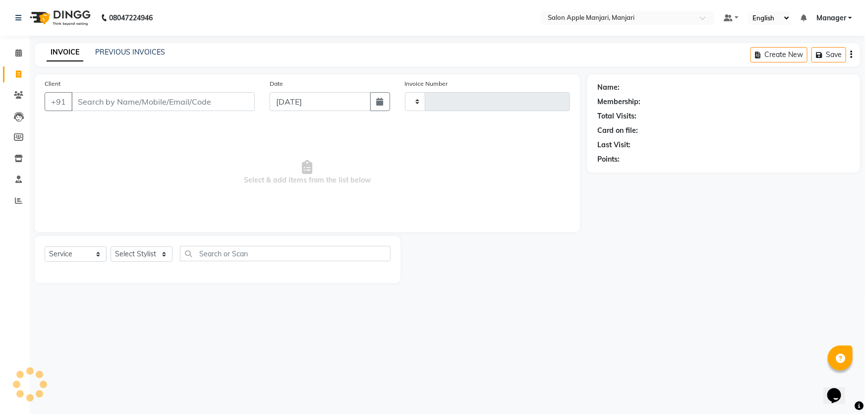
type input "0734"
select select "8088"
click at [119, 57] on link "PREVIOUS INVOICES" at bounding box center [130, 52] width 70 height 9
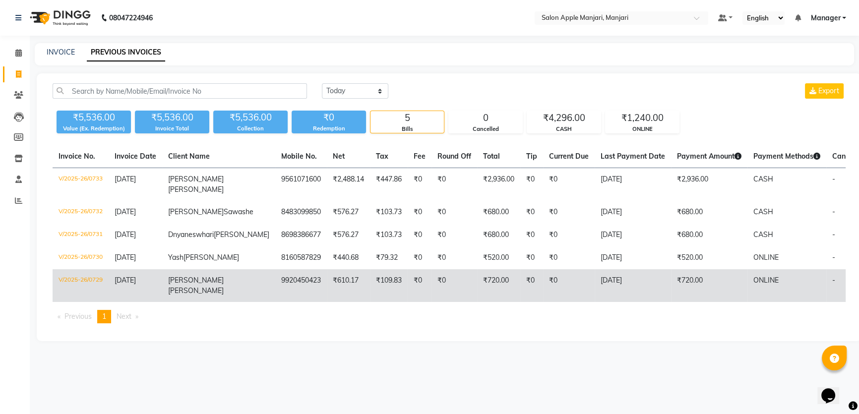
click at [100, 302] on td "V/2025-26/0729" at bounding box center [81, 285] width 56 height 33
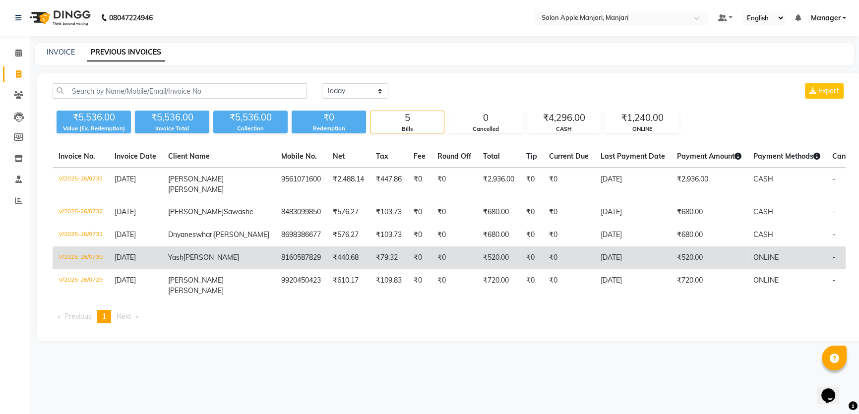
click at [84, 269] on td "V/2025-26/0730" at bounding box center [81, 257] width 56 height 23
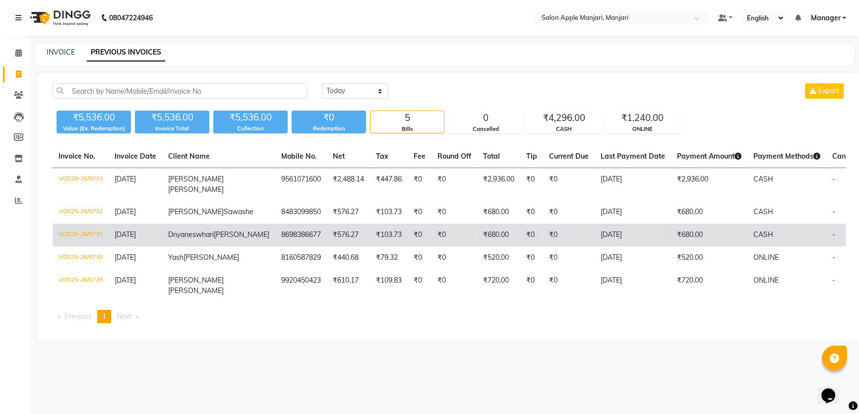
click at [87, 246] on td "V/2025-26/0731" at bounding box center [81, 235] width 56 height 23
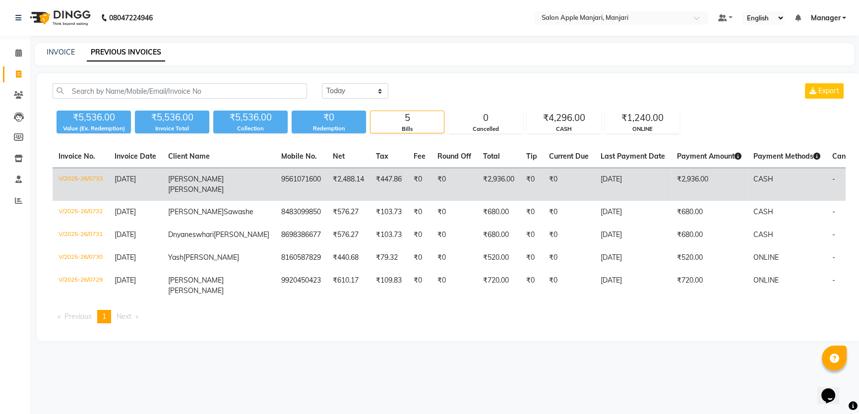
click at [108, 201] on td "V/2025-26/0733" at bounding box center [81, 184] width 56 height 33
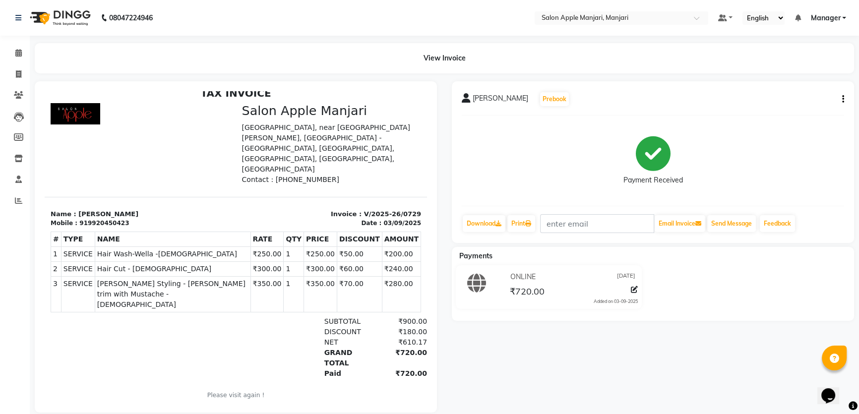
scroll to position [10, 0]
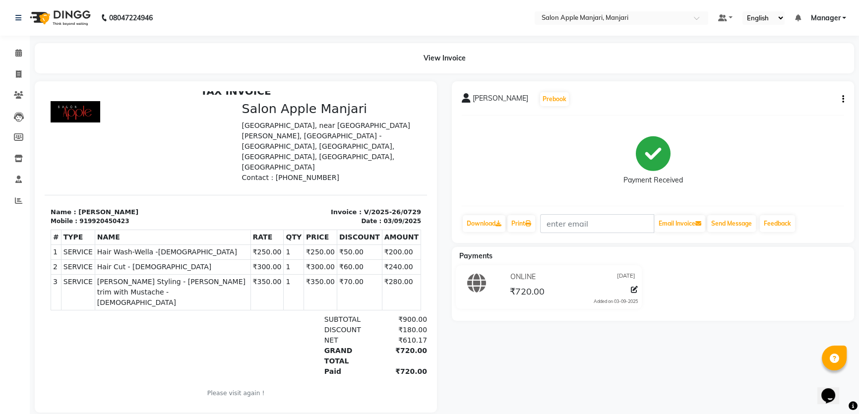
click at [127, 283] on span "[PERSON_NAME] Styling - [PERSON_NAME] trim with Mustache - [DEMOGRAPHIC_DATA]" at bounding box center [172, 292] width 151 height 31
click at [186, 272] on td "SERVICE Hair Cut - [DEMOGRAPHIC_DATA]" at bounding box center [173, 267] width 156 height 15
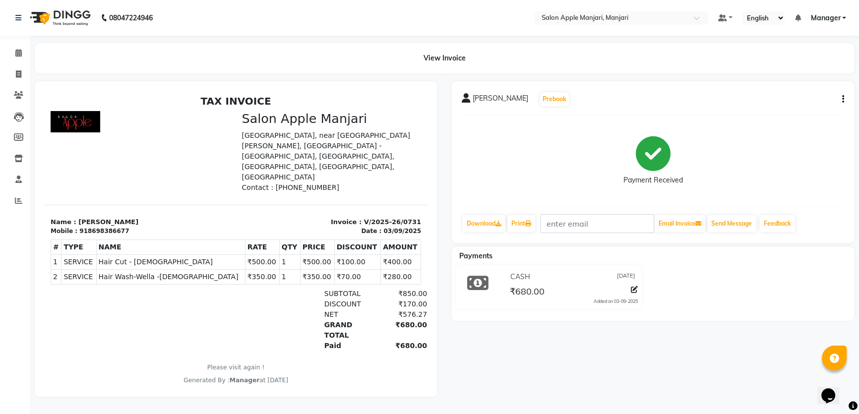
click at [156, 217] on p "Name : Dnyaneswhari Bhure" at bounding box center [141, 222] width 180 height 10
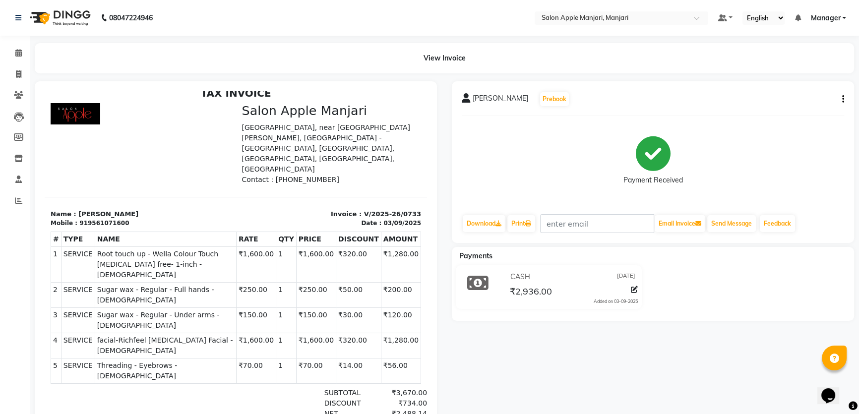
scroll to position [10, 0]
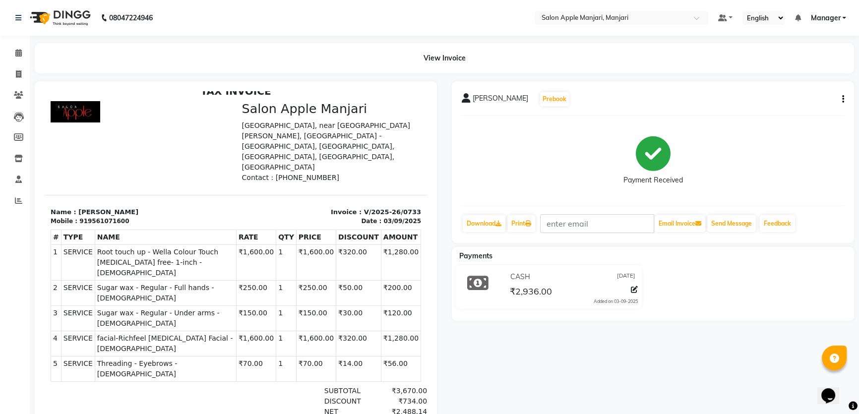
drag, startPoint x: 376, startPoint y: 249, endPoint x: 404, endPoint y: 249, distance: 27.3
click at [404, 249] on div "TAX INVOICE Salon Apple Manjari [GEOGRAPHIC_DATA], near [GEOGRAPHIC_DATA][PERSO…" at bounding box center [236, 283] width 382 height 397
click at [397, 248] on td "₹1,280.00" at bounding box center [401, 263] width 40 height 36
click at [381, 248] on td "₹1,280.00" at bounding box center [401, 263] width 40 height 36
click at [10, 70] on span at bounding box center [18, 74] width 17 height 11
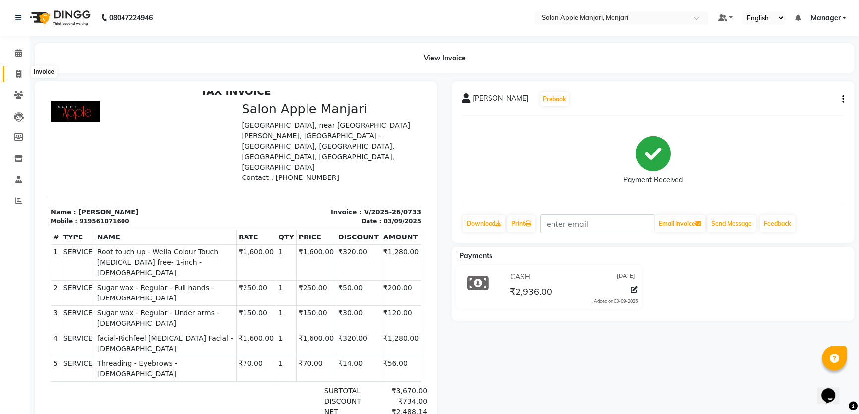
select select "service"
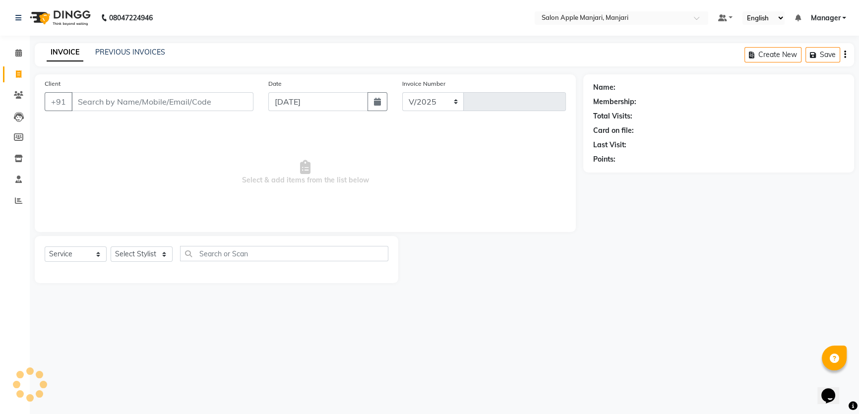
select select "8088"
type input "0734"
click at [121, 51] on link "PREVIOUS INVOICES" at bounding box center [130, 52] width 70 height 9
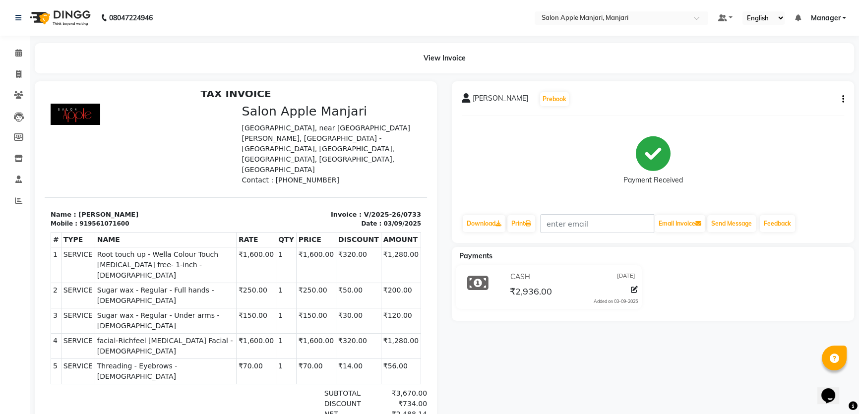
scroll to position [10, 0]
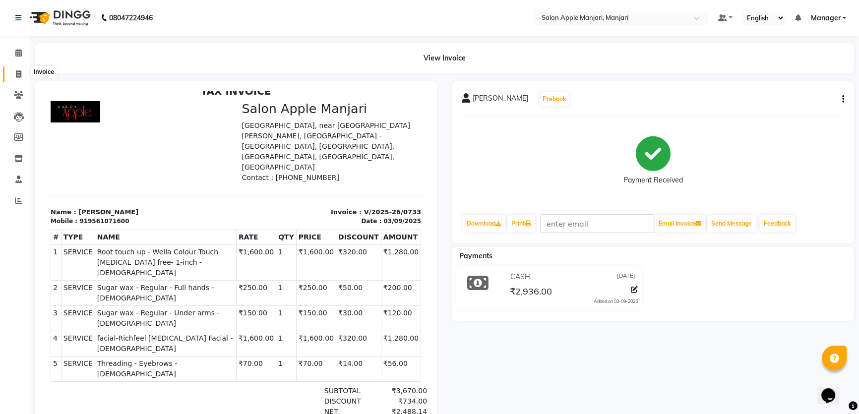
click at [15, 69] on span at bounding box center [18, 74] width 17 height 11
select select "service"
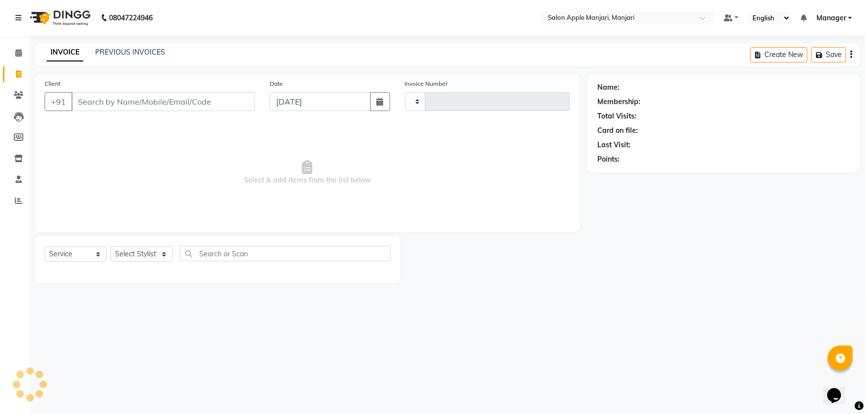
type input "0734"
select select "8088"
click at [94, 111] on input "Client" at bounding box center [162, 101] width 183 height 19
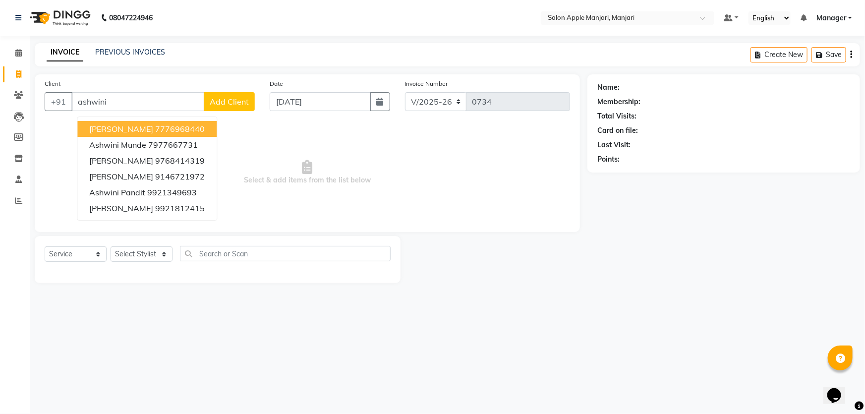
click at [205, 134] on ngb-highlight "7776968440" at bounding box center [180, 129] width 50 height 10
type input "7776968440"
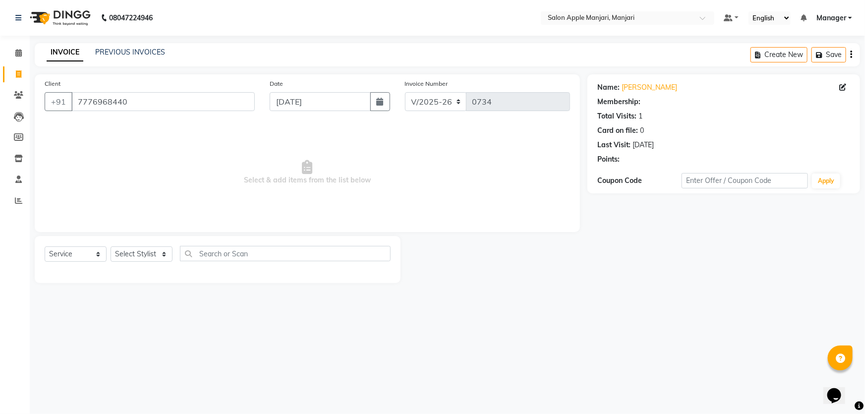
select select "1: Object"
click at [22, 71] on span at bounding box center [18, 74] width 17 height 11
select select "service"
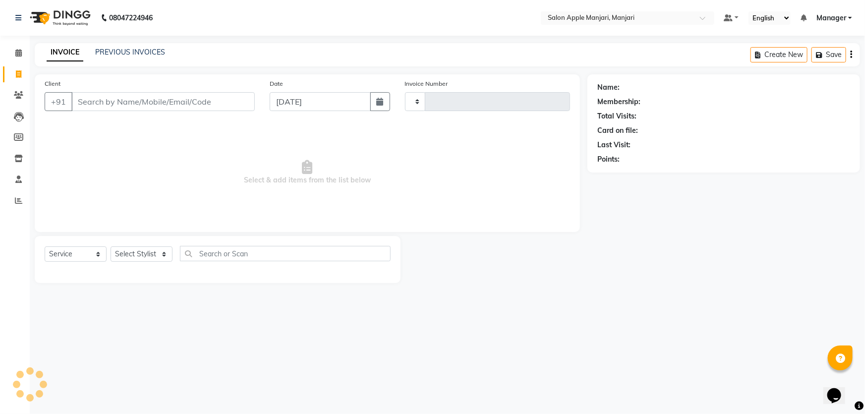
type input "0734"
select select "8088"
click at [125, 111] on input "Client" at bounding box center [162, 101] width 183 height 19
type input "d"
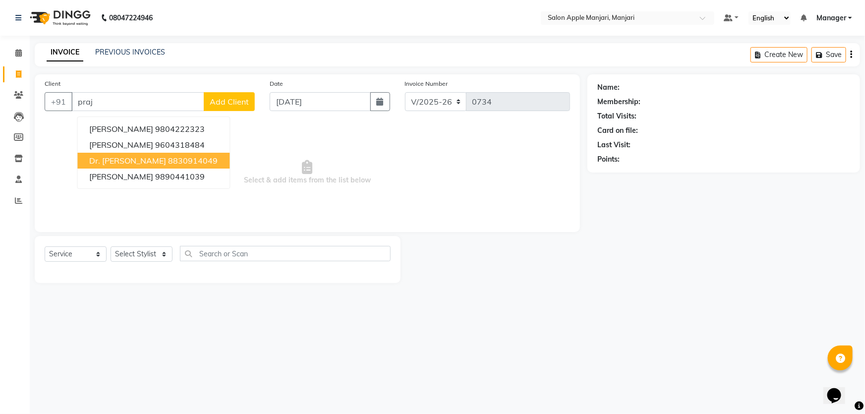
click at [139, 166] on span "Dr. [PERSON_NAME]" at bounding box center [127, 161] width 77 height 10
type input "8830914049"
select select "1: Object"
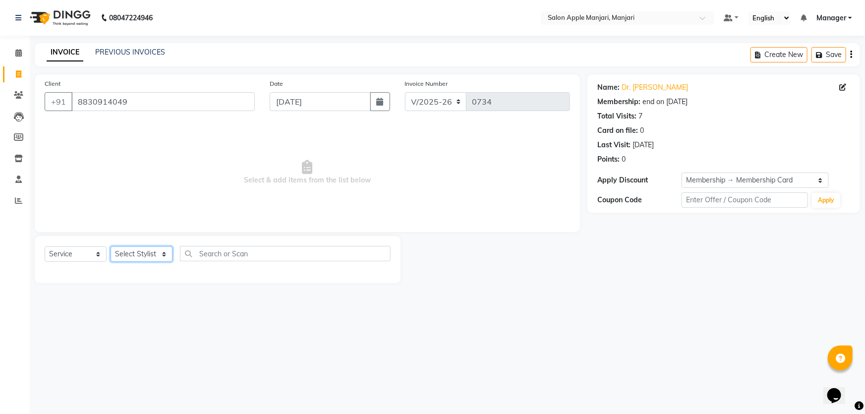
click at [173, 262] on select "Select Stylist [PERSON_NAME] [PERSON_NAME] [PERSON_NAME] Manager [PERSON_NAME] …" at bounding box center [142, 253] width 62 height 15
select select "85931"
click at [114, 262] on select "Select Stylist [PERSON_NAME] [PERSON_NAME] [PERSON_NAME] Manager [PERSON_NAME] …" at bounding box center [142, 253] width 62 height 15
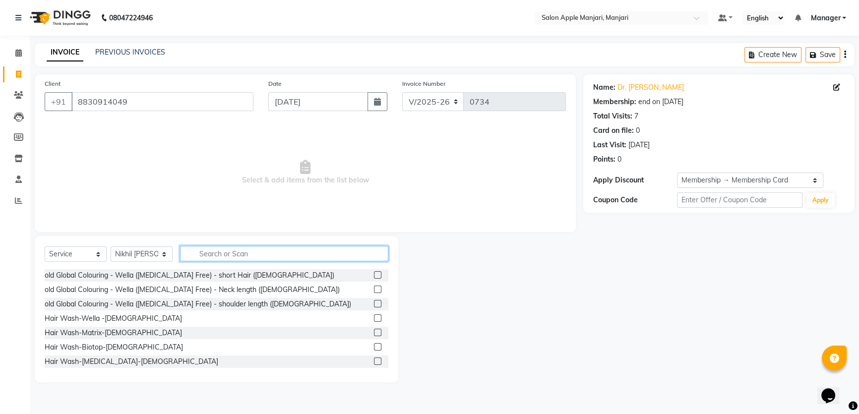
click at [238, 261] on input "text" at bounding box center [284, 253] width 208 height 15
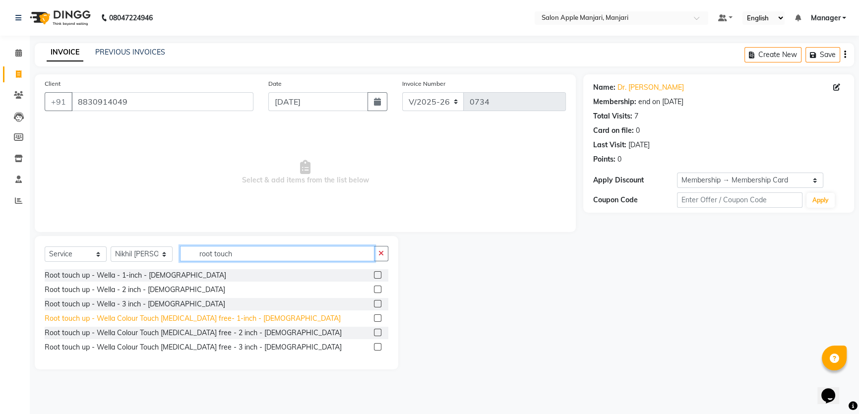
type input "root touch"
click at [254, 324] on div "Root touch up - Wella Colour Touch [MEDICAL_DATA] free- 1-inch - [DEMOGRAPHIC_D…" at bounding box center [193, 318] width 296 height 10
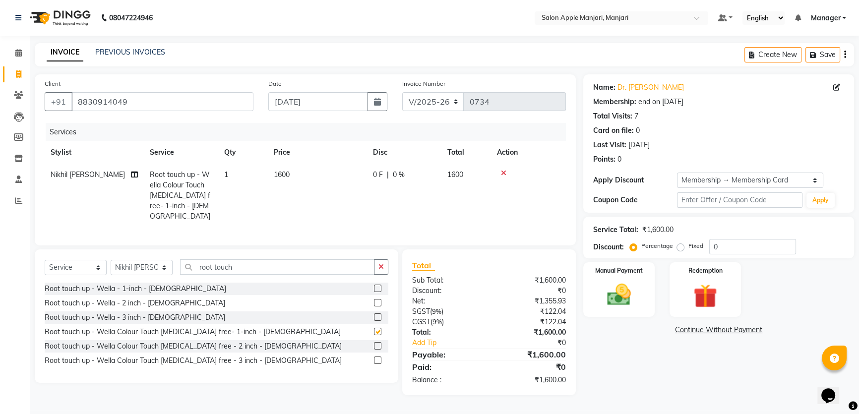
checkbox input "false"
drag, startPoint x: 404, startPoint y: 202, endPoint x: 396, endPoint y: 202, distance: 7.4
click at [396, 180] on div "0 F | 0 %" at bounding box center [404, 175] width 62 height 10
select select "85931"
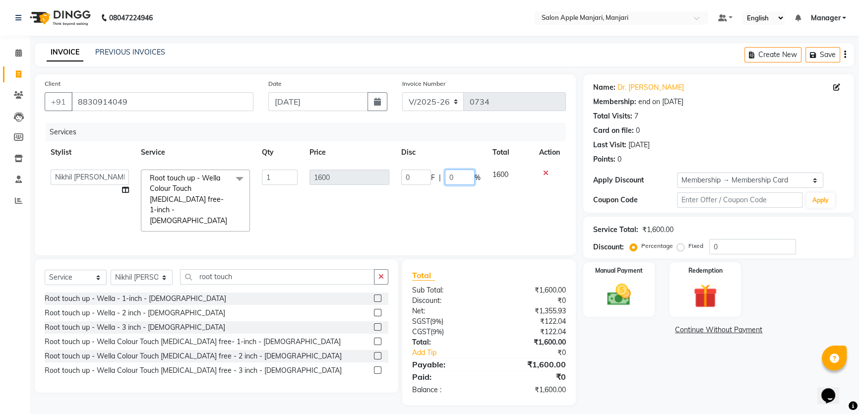
drag, startPoint x: 455, startPoint y: 202, endPoint x: 442, endPoint y: 210, distance: 15.4
click at [445, 185] on input "0" at bounding box center [460, 177] width 30 height 15
type input "50"
click at [581, 379] on div "Total Sub Total: ₹1,600.00 Discount: ₹0 Net: ₹1,355.93 SGST ( 9% ) ₹122.04 CGST…" at bounding box center [490, 332] width 185 height 146
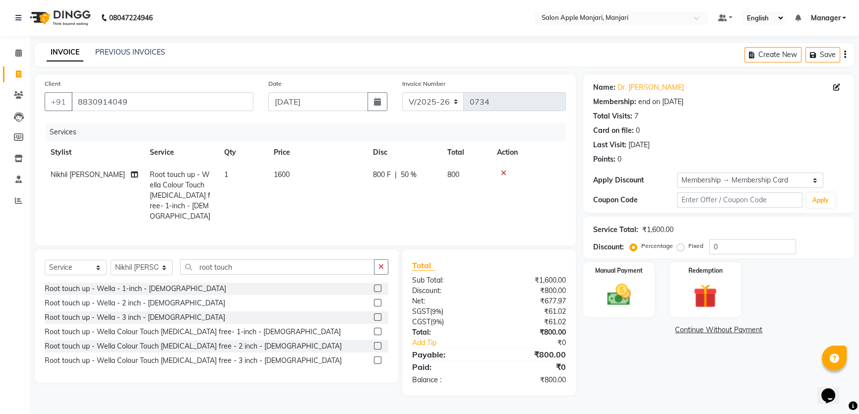
scroll to position [43, 0]
drag, startPoint x: 283, startPoint y: 259, endPoint x: 96, endPoint y: 232, distance: 188.4
click at [98, 232] on div "Client [PHONE_NUMBER] Date [DATE] Invoice Number V/2025 V/[PHONE_NUMBER] Servic…" at bounding box center [305, 234] width 556 height 321
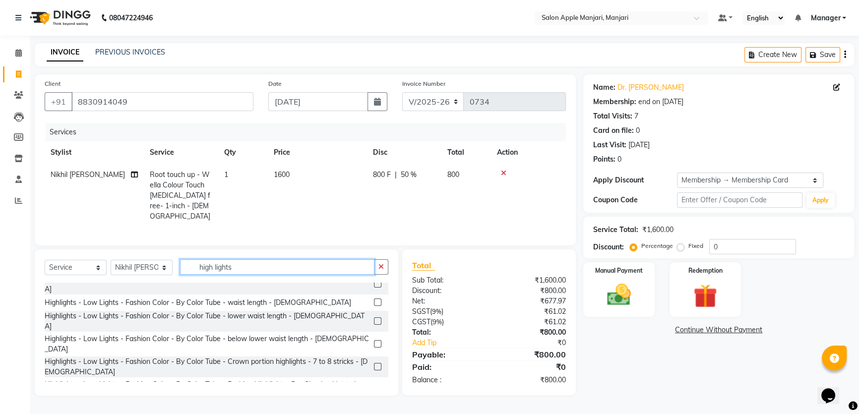
scroll to position [90, 0]
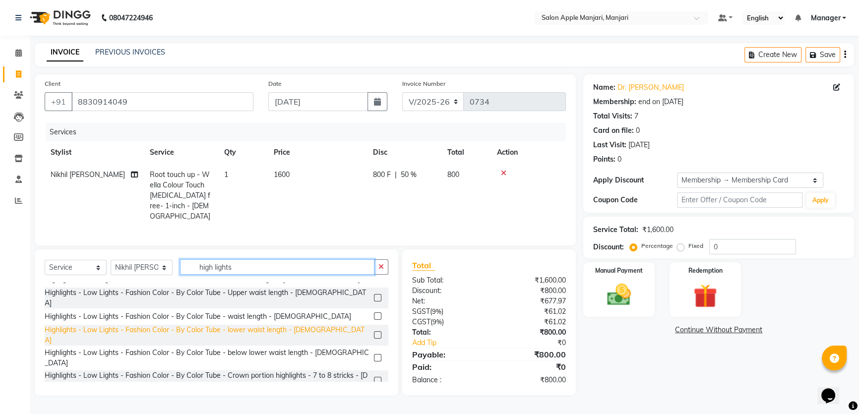
type input "high lights"
click at [239, 325] on div "Highlights - Low Lights - Fashion Color - By Color Tube - lower waist length - …" at bounding box center [207, 335] width 325 height 21
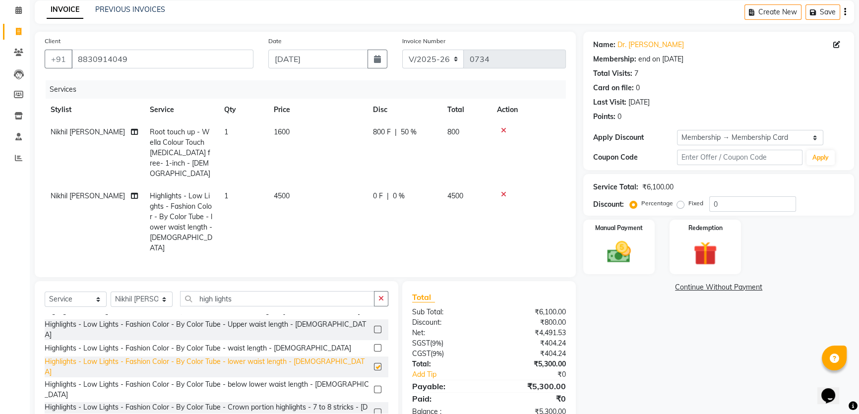
checkbox input "false"
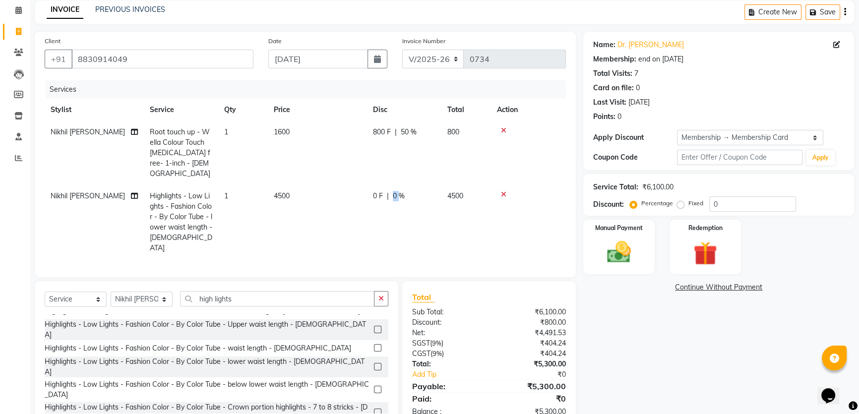
drag, startPoint x: 404, startPoint y: 214, endPoint x: 397, endPoint y: 218, distance: 7.3
click at [397, 201] on div "0 F | 0 %" at bounding box center [404, 196] width 62 height 10
select select "85931"
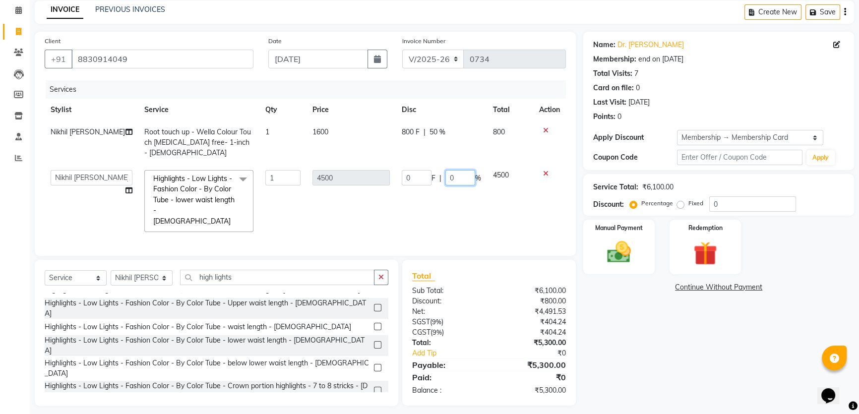
drag, startPoint x: 445, startPoint y: 212, endPoint x: 440, endPoint y: 215, distance: 5.8
click at [445, 185] on input "0" at bounding box center [460, 177] width 30 height 15
type input "20"
click at [663, 359] on div "Name: Dr. [PERSON_NAME] Membership: end on [DATE] Total Visits: 7 Card on file:…" at bounding box center [722, 219] width 278 height 374
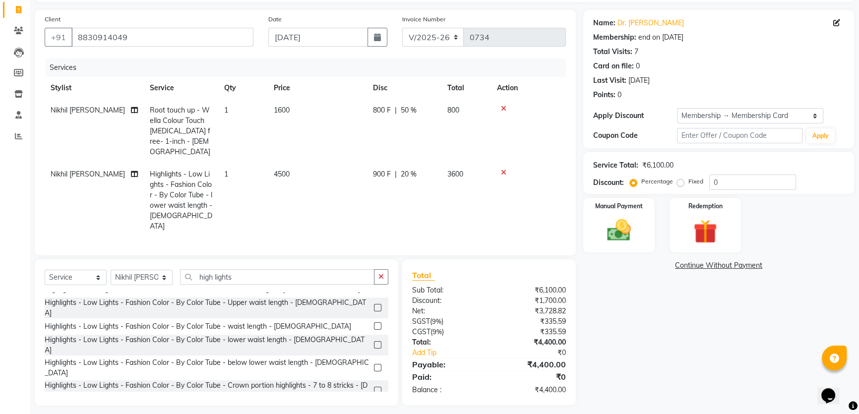
scroll to position [64, 0]
